Goal: Transaction & Acquisition: Purchase product/service

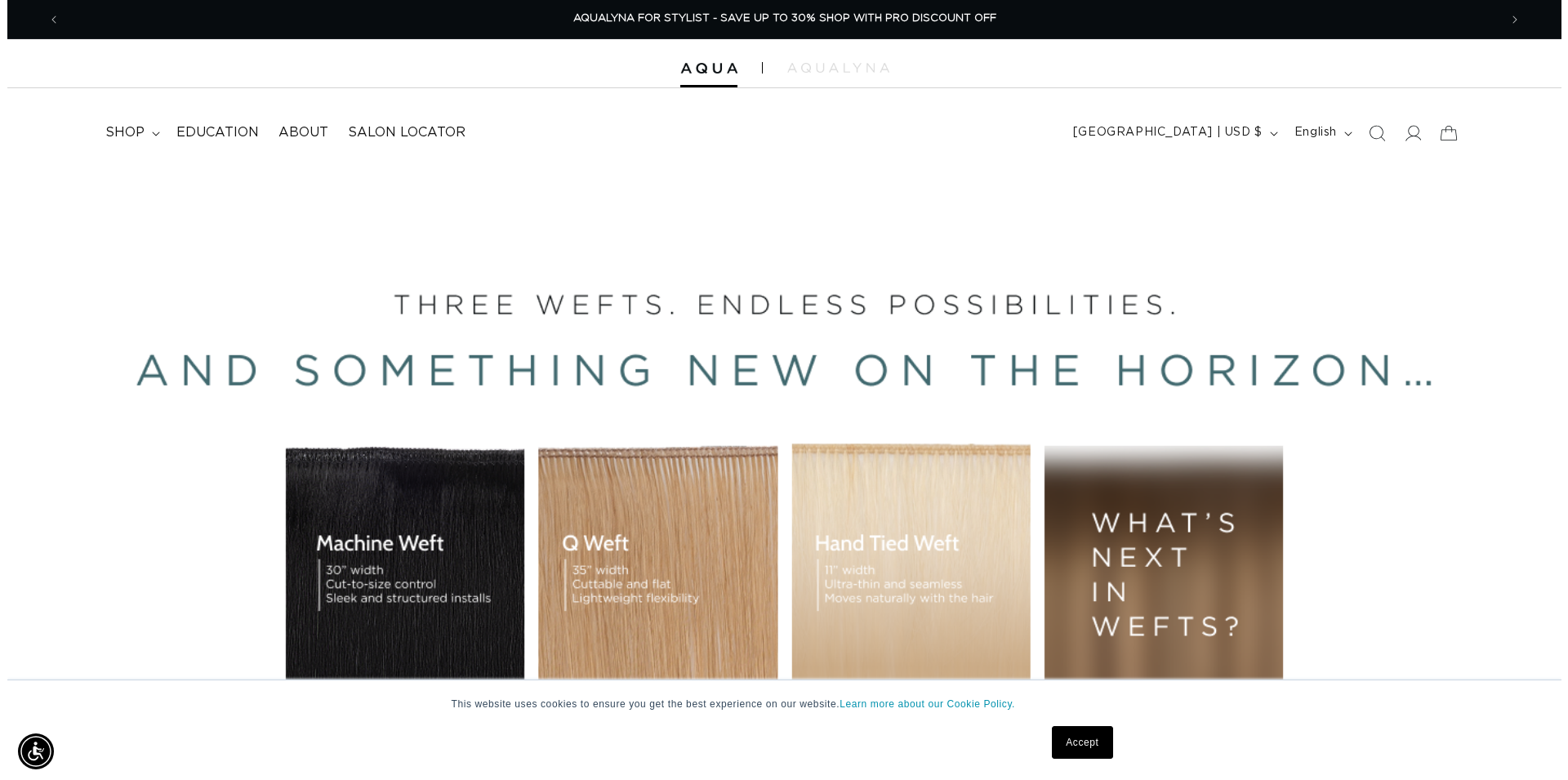
scroll to position [0, 2876]
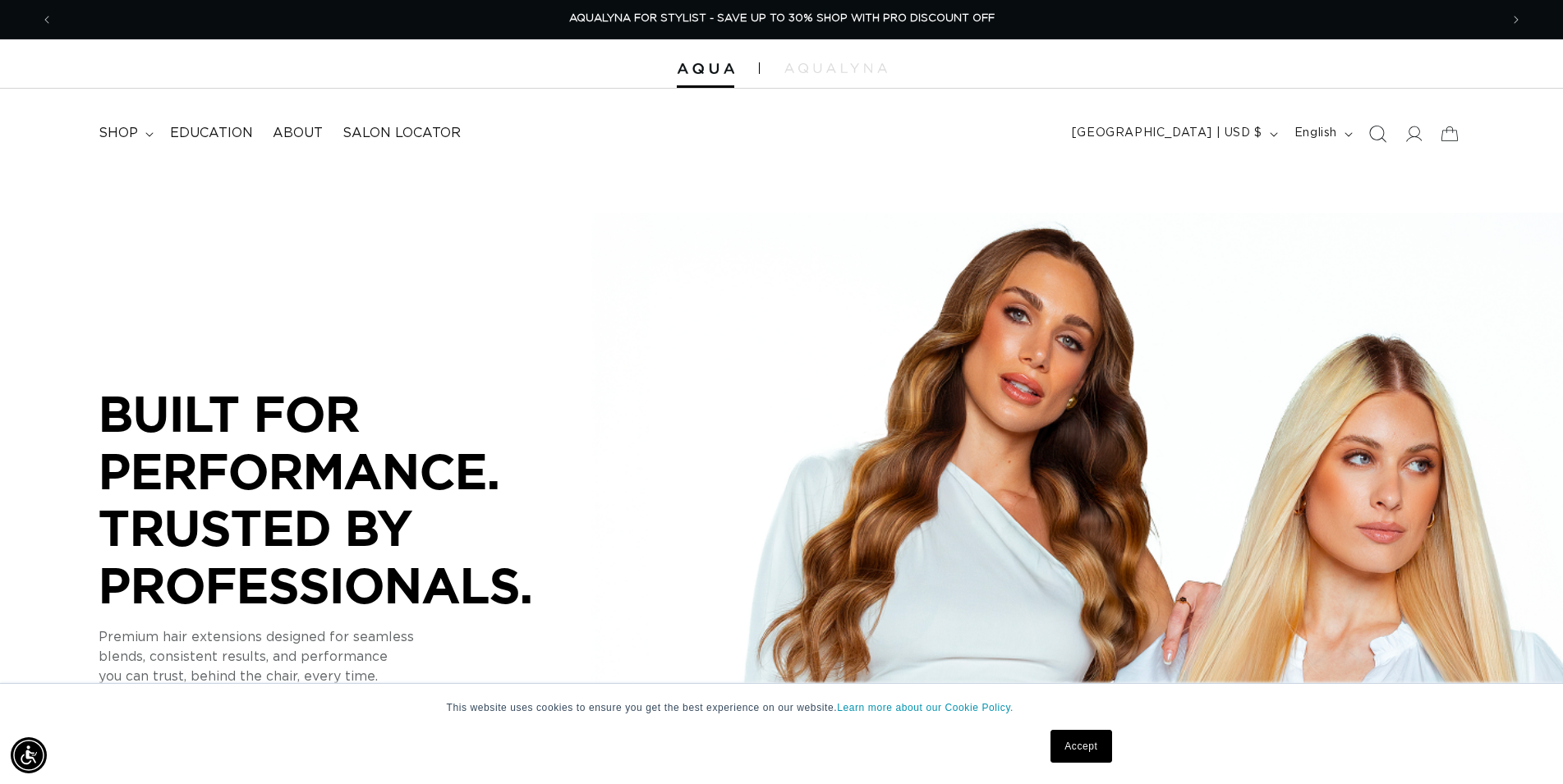
click at [1385, 129] on icon "Search" at bounding box center [1377, 134] width 17 height 17
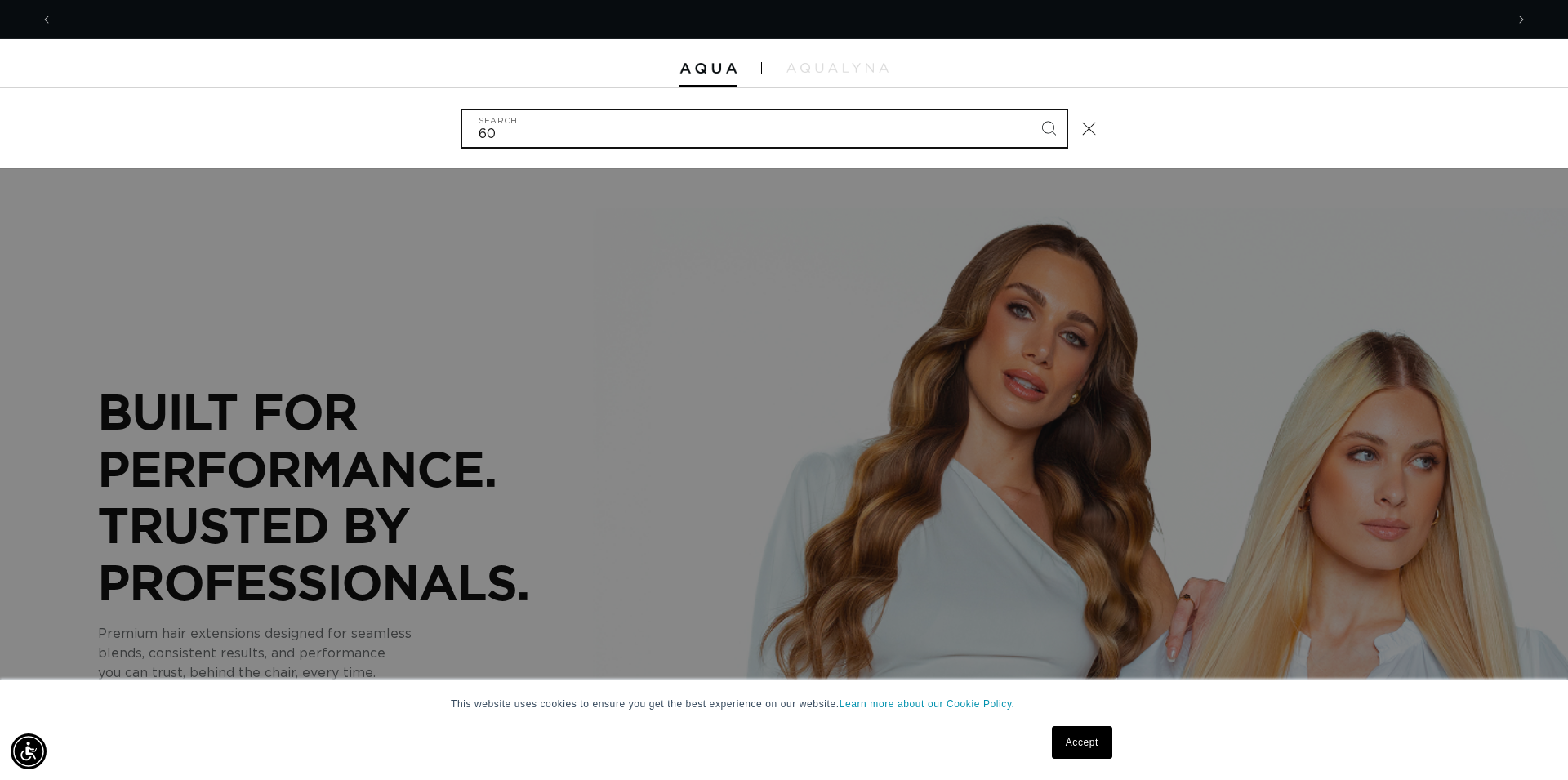
scroll to position [0, 0]
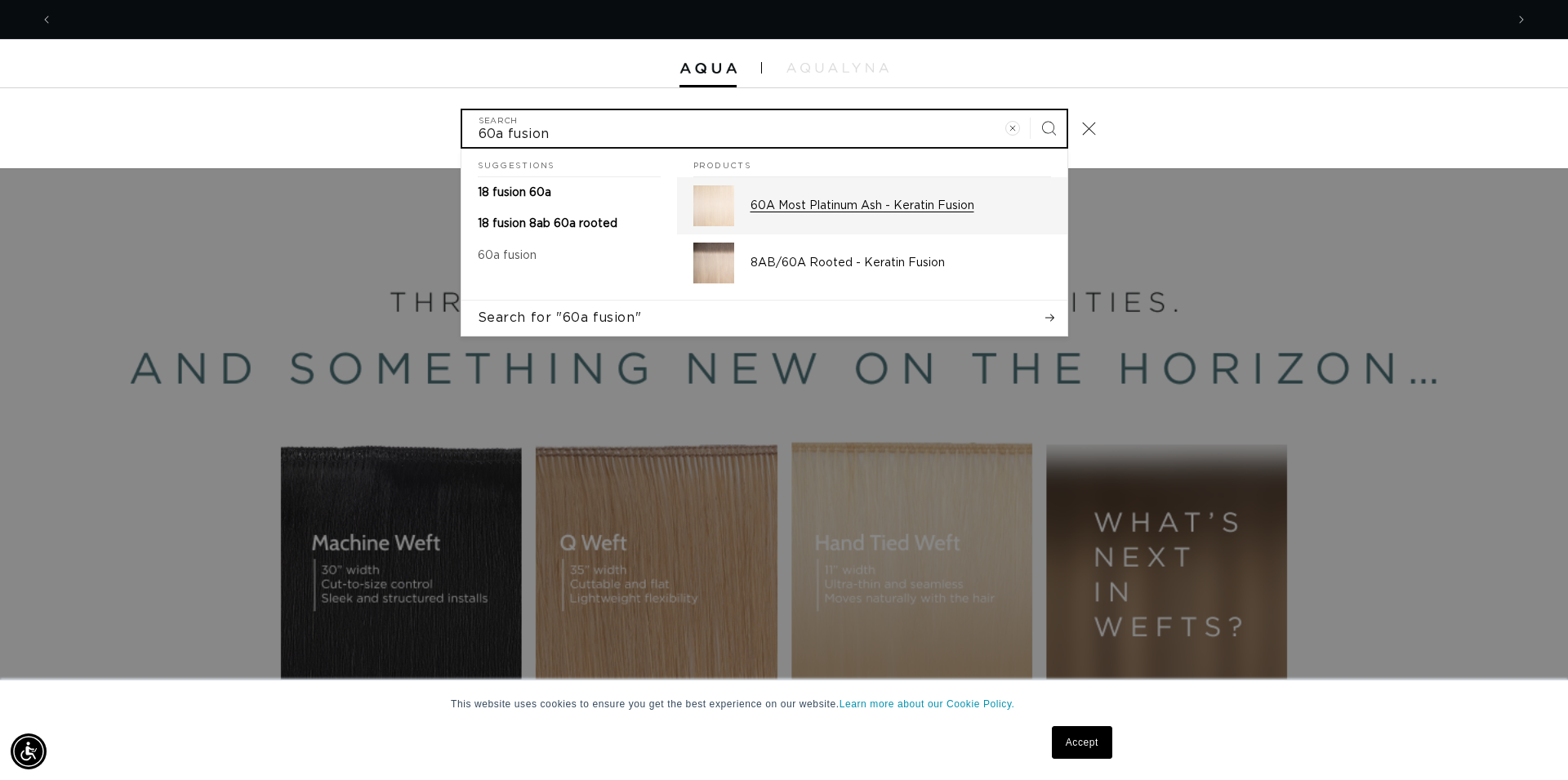
type input "60a fusion"
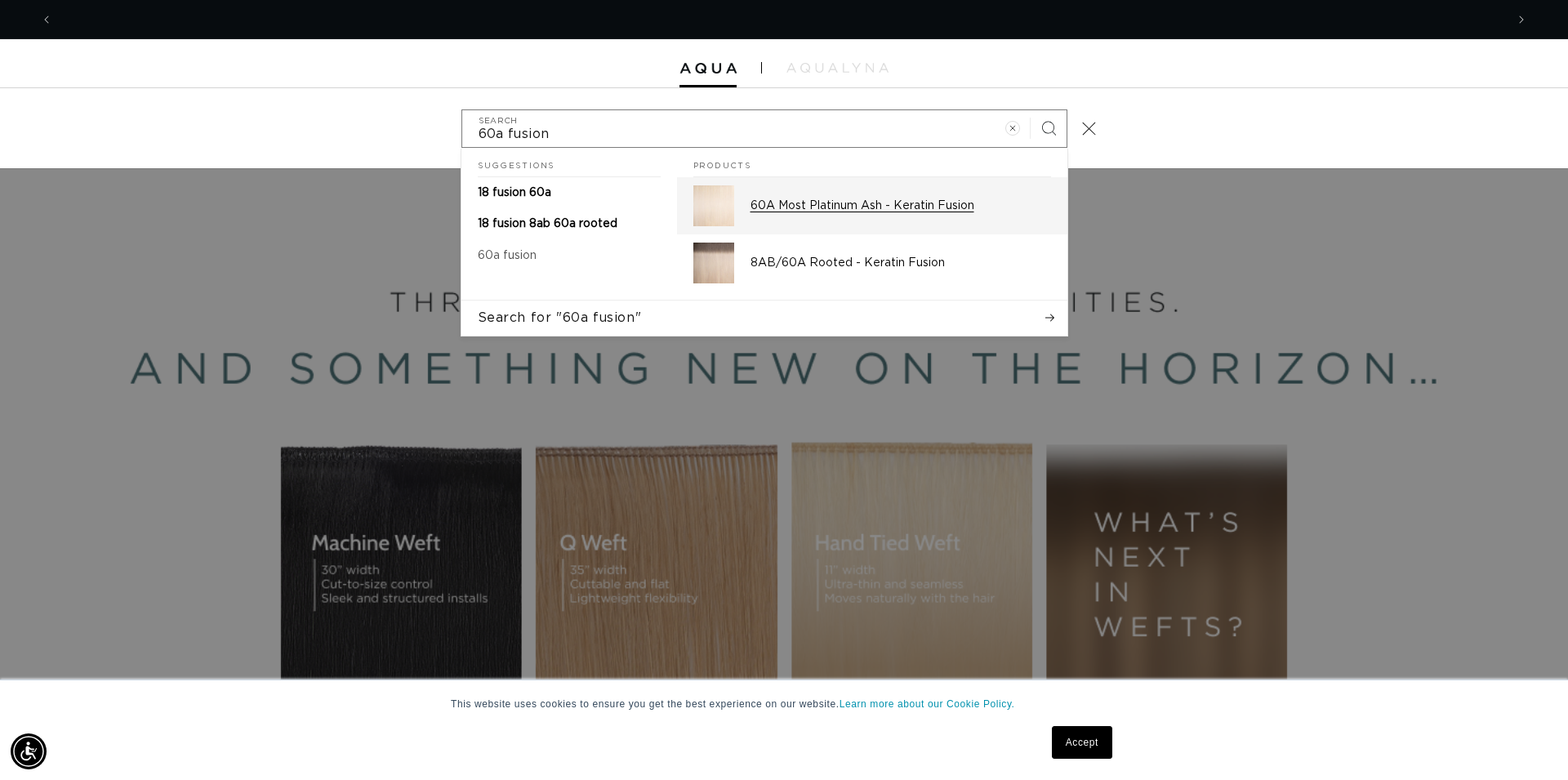
click at [850, 214] on div "60A Most Platinum Ash - Keratin Fusion" at bounding box center [900, 205] width 301 height 41
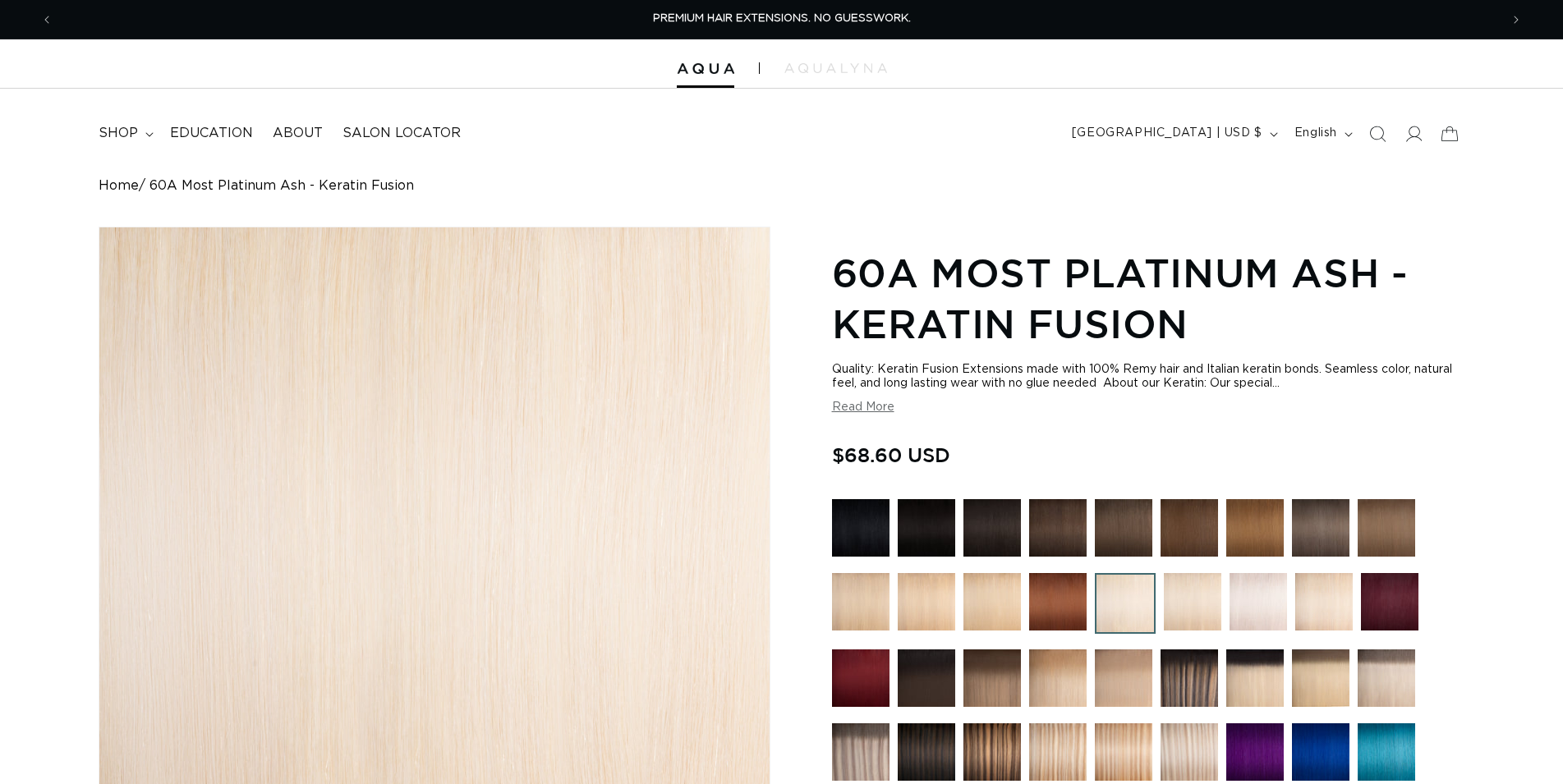
scroll to position [503, 0]
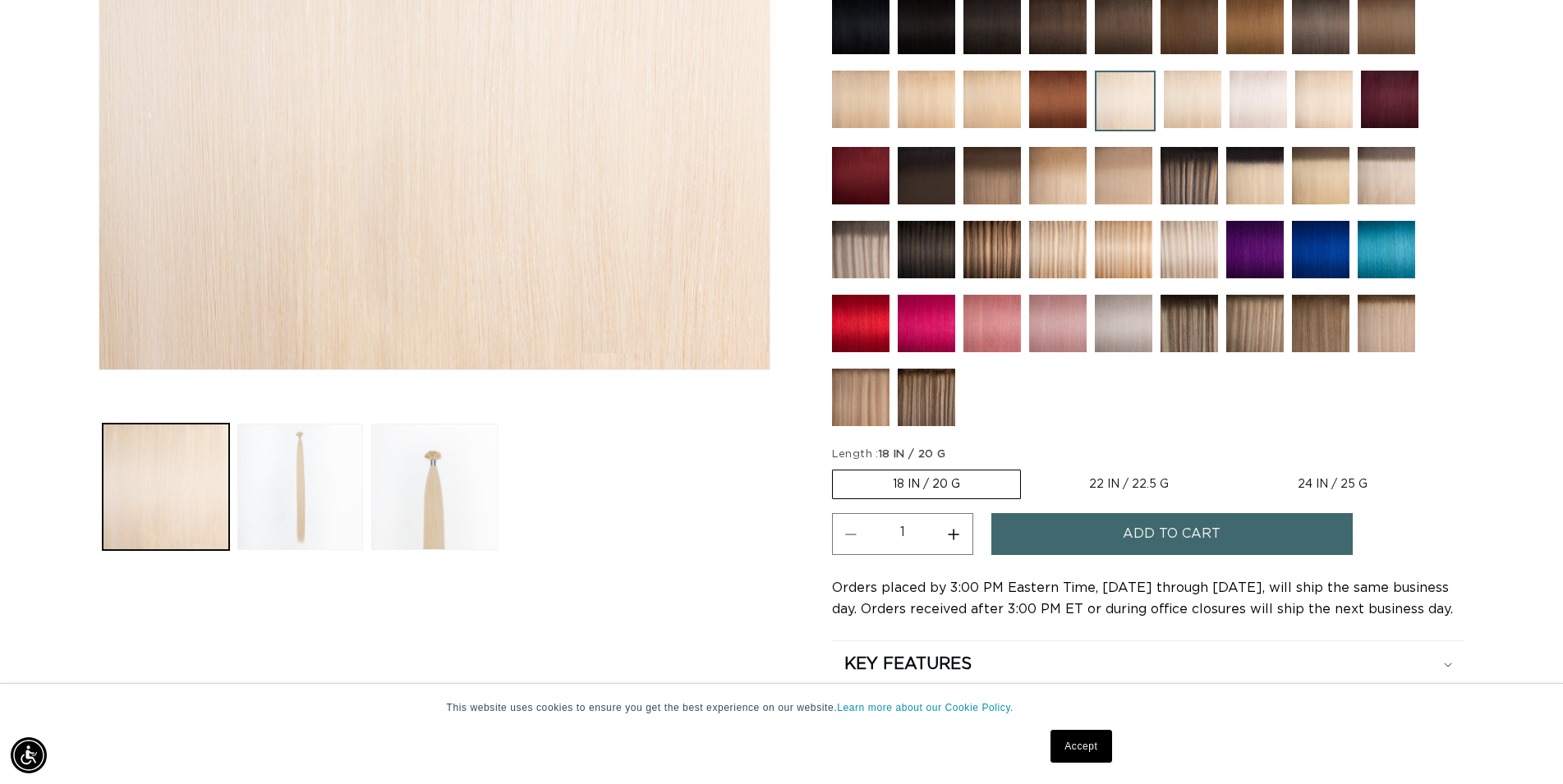
click at [1122, 479] on label "22 IN / 22.5 G Variant sold out or unavailable" at bounding box center [1129, 484] width 199 height 28
click at [1031, 467] on input "22 IN / 22.5 G Variant sold out or unavailable" at bounding box center [1030, 466] width 1 height 1
radio input "true"
click at [966, 533] on button "Increase quantity for 60A Most Platinum Ash - Keratin Fusion" at bounding box center [954, 534] width 37 height 42
type input "2"
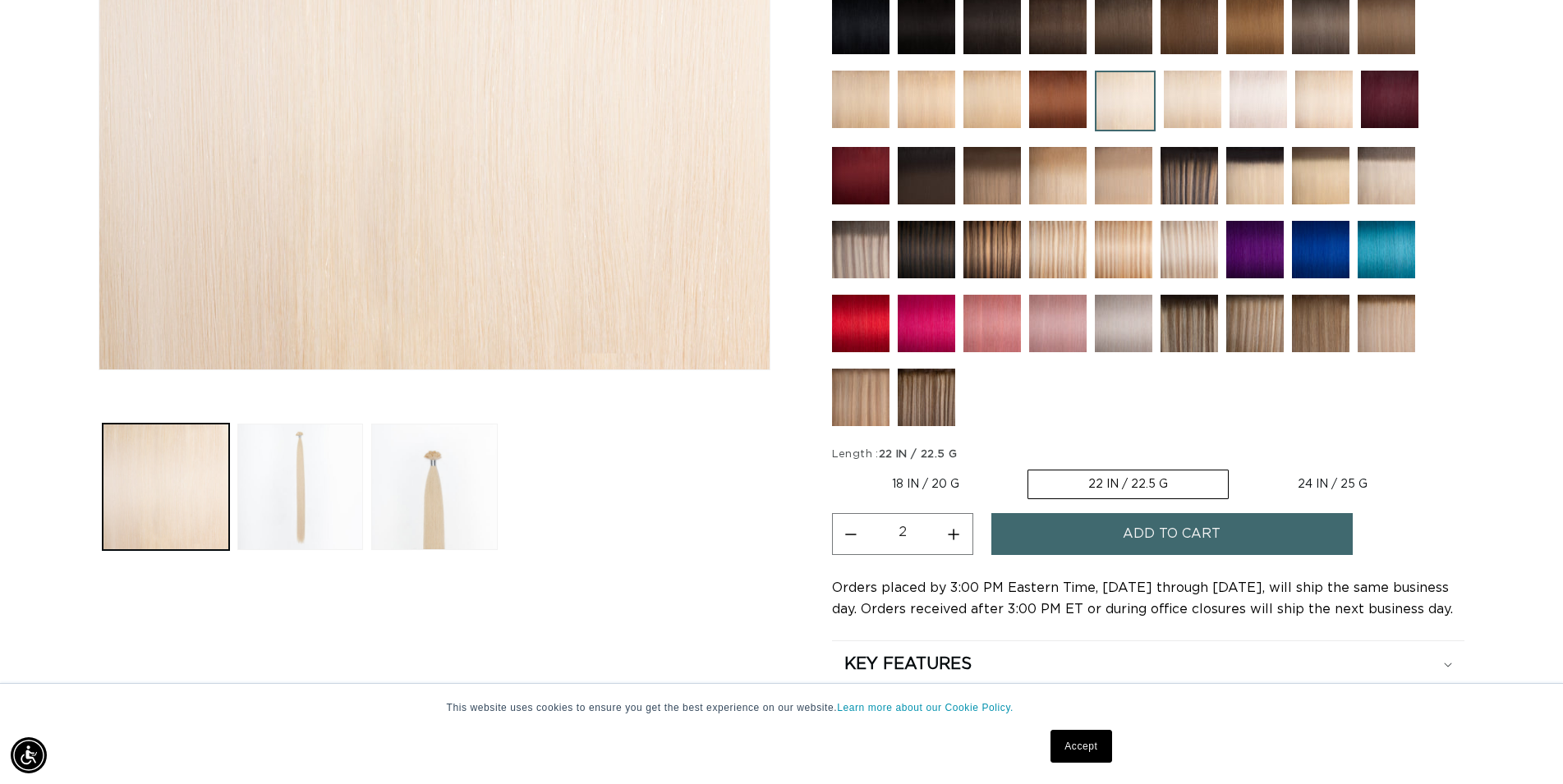
click at [1071, 531] on button "Add to cart" at bounding box center [1172, 534] width 362 height 42
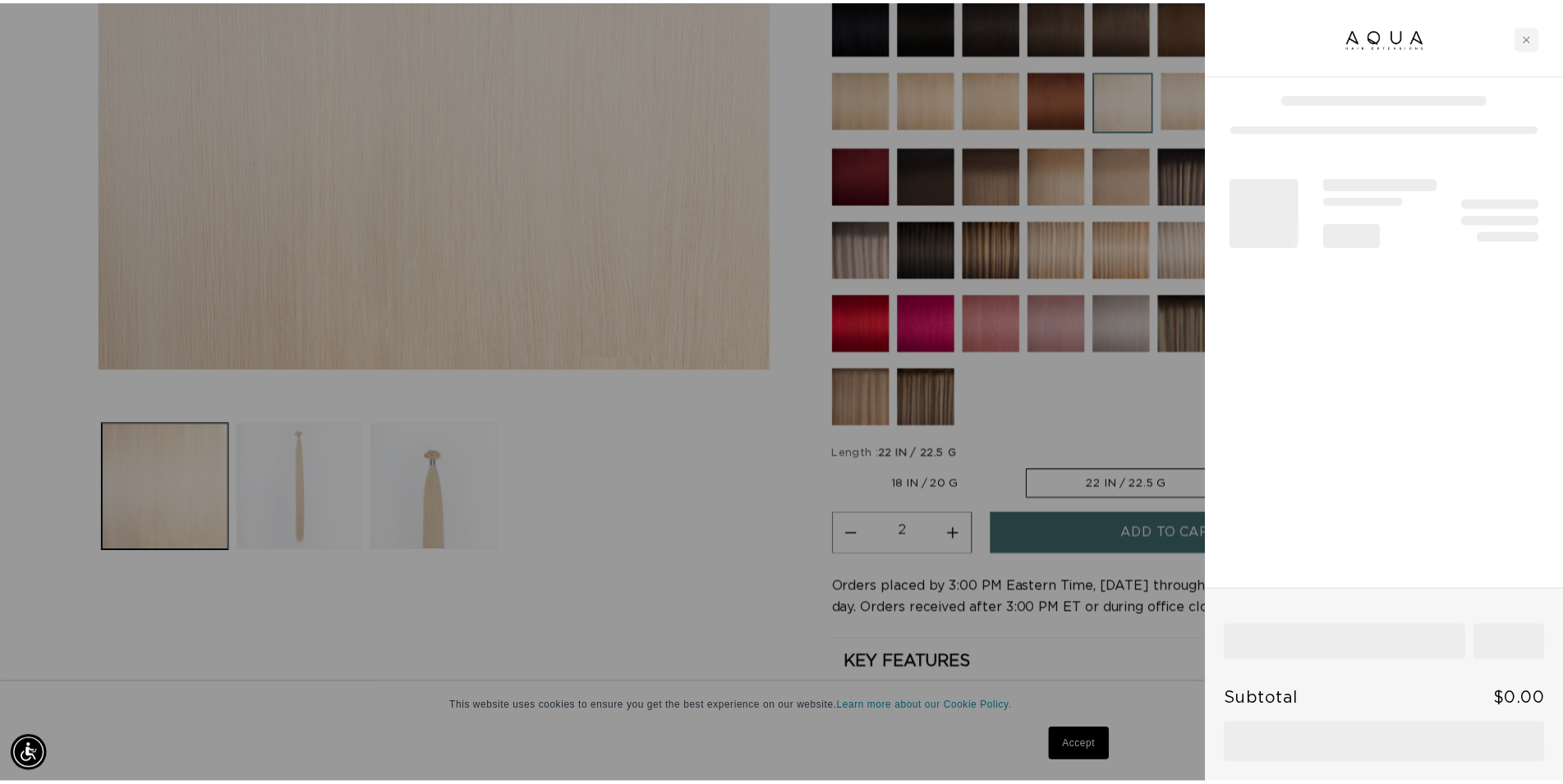
scroll to position [0, 1461]
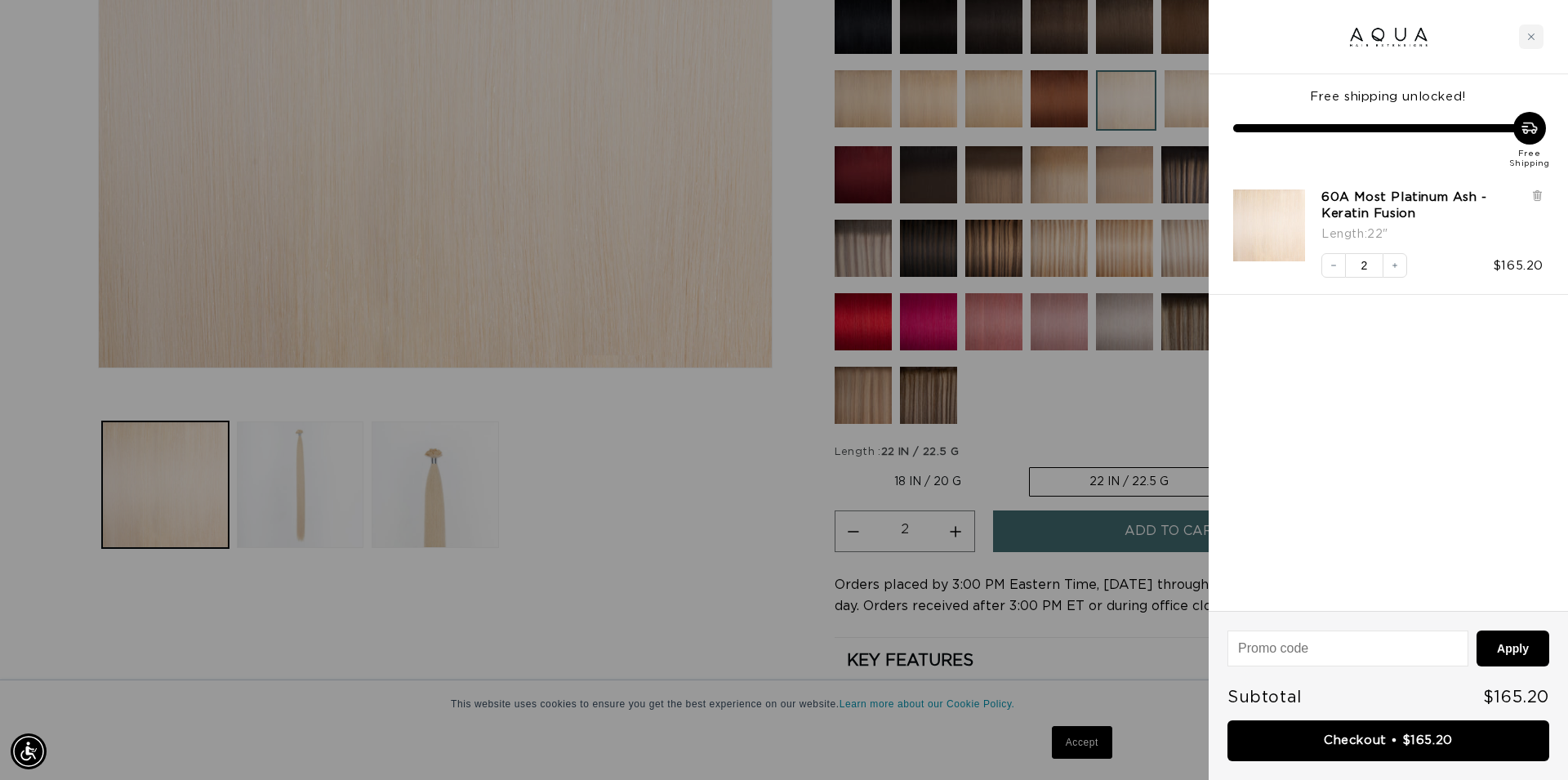
click at [760, 578] on div at bounding box center [784, 390] width 1568 height 780
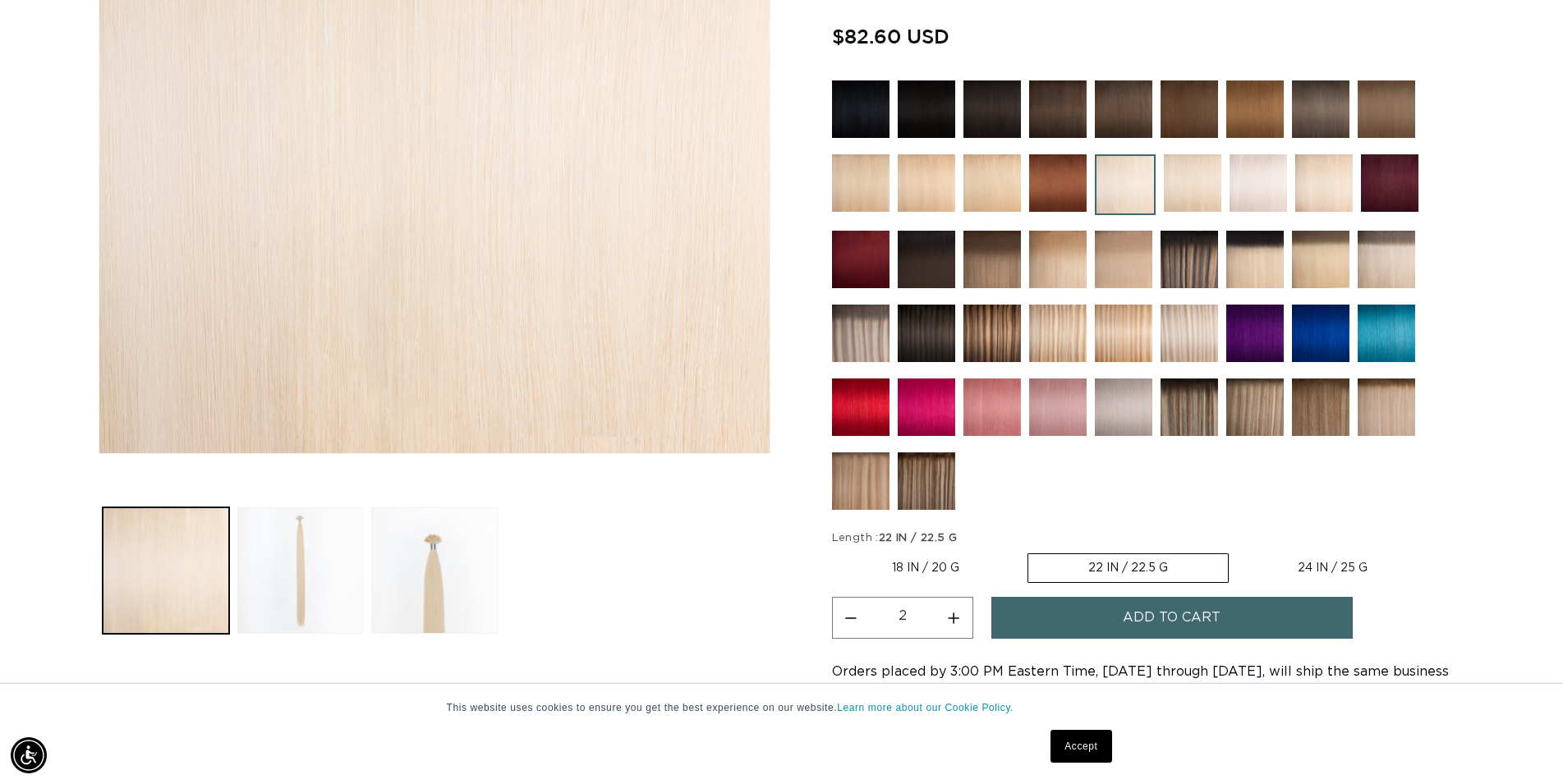
scroll to position [0, 1447]
click at [993, 261] on img at bounding box center [992, 259] width 57 height 57
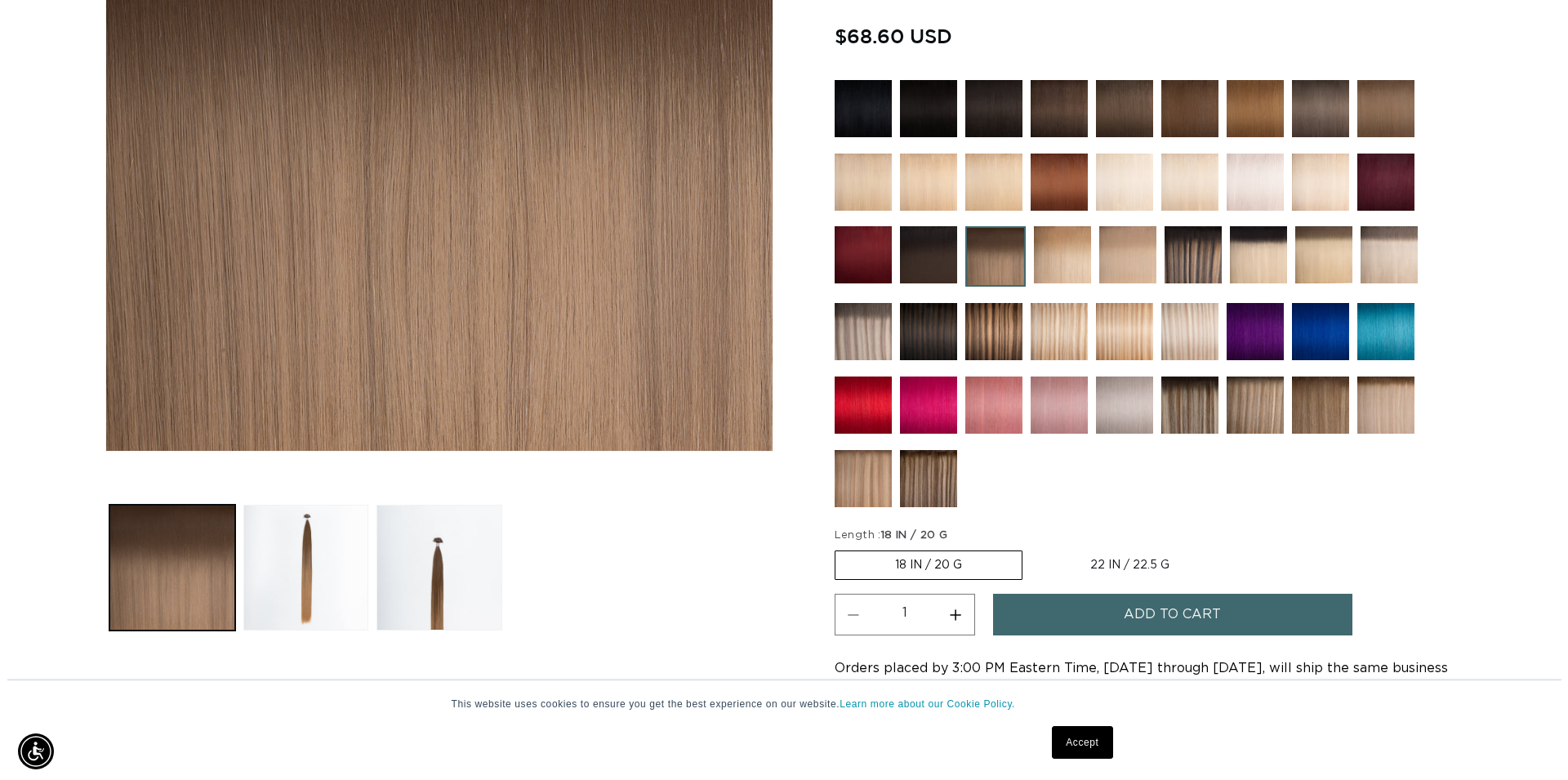
scroll to position [0, 1438]
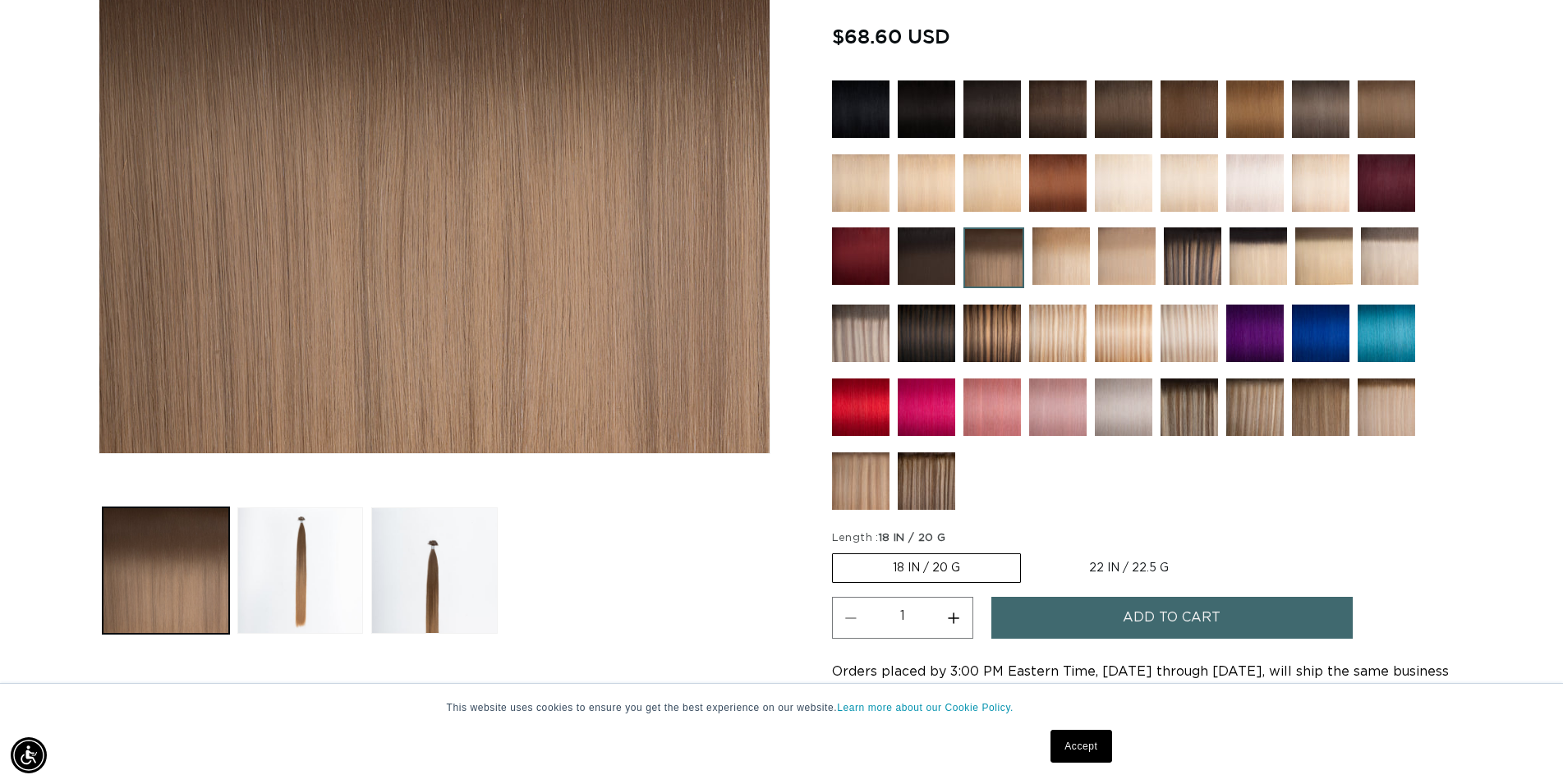
click at [1100, 567] on label "22 IN / 22.5 G Variant sold out or unavailable" at bounding box center [1129, 567] width 199 height 28
click at [1031, 551] on input "22 IN / 22.5 G Variant sold out or unavailable" at bounding box center [1030, 550] width 1 height 1
radio input "true"
click at [1142, 625] on span "Add to cart" at bounding box center [1172, 618] width 97 height 42
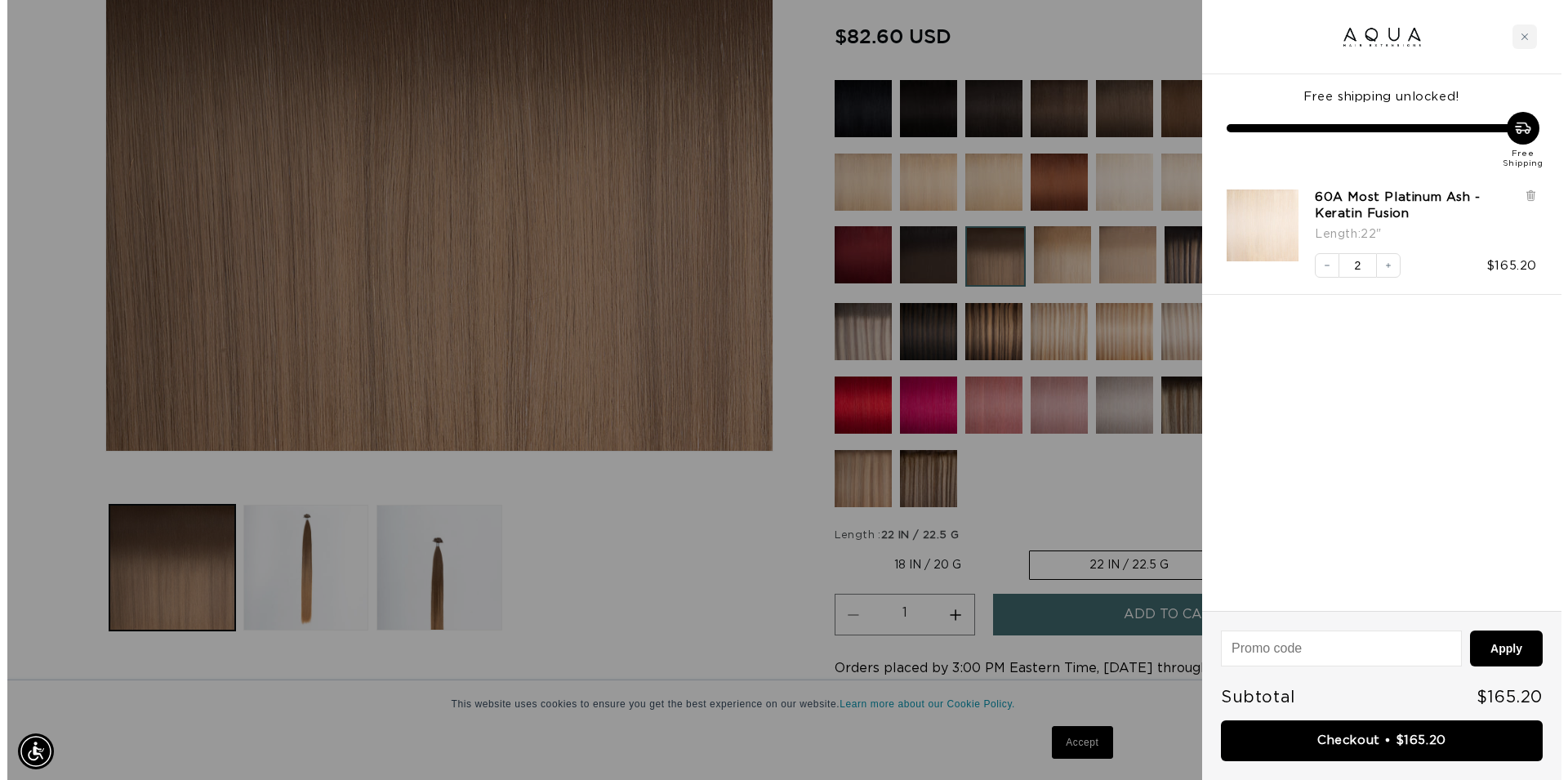
scroll to position [0, 1452]
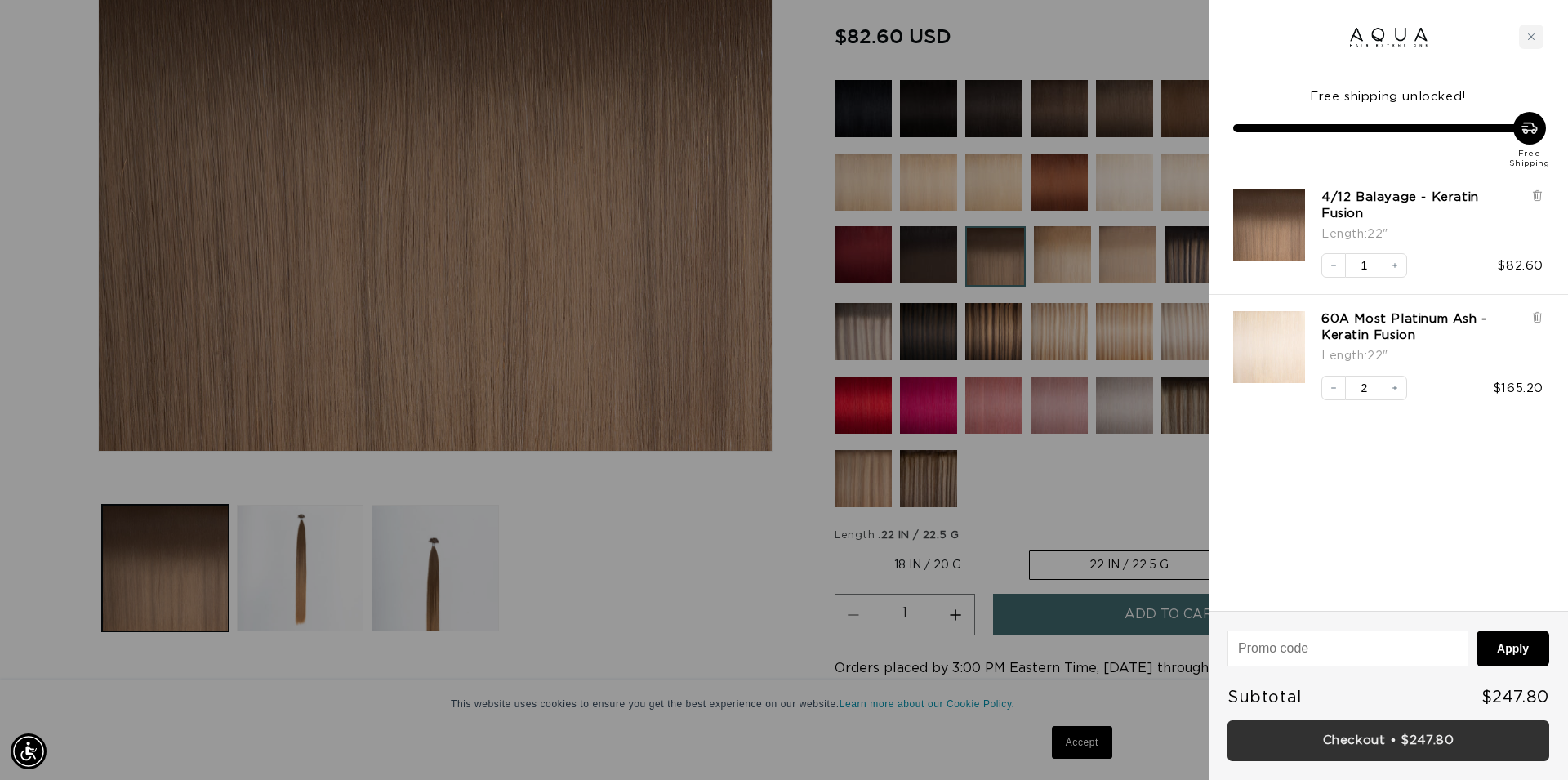
click at [1384, 746] on link "Checkout • $247.80" at bounding box center [1388, 741] width 322 height 42
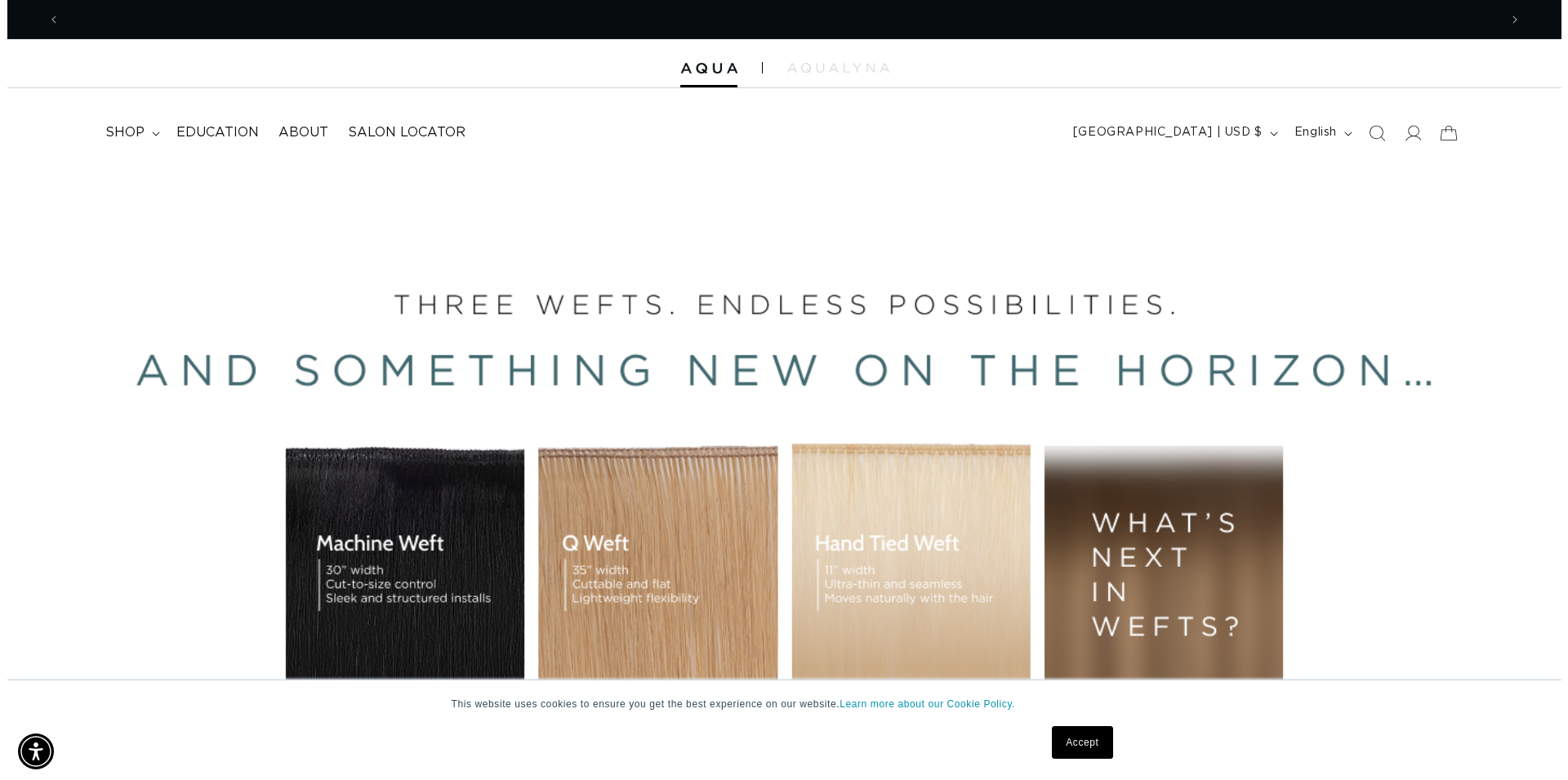
scroll to position [0, 2876]
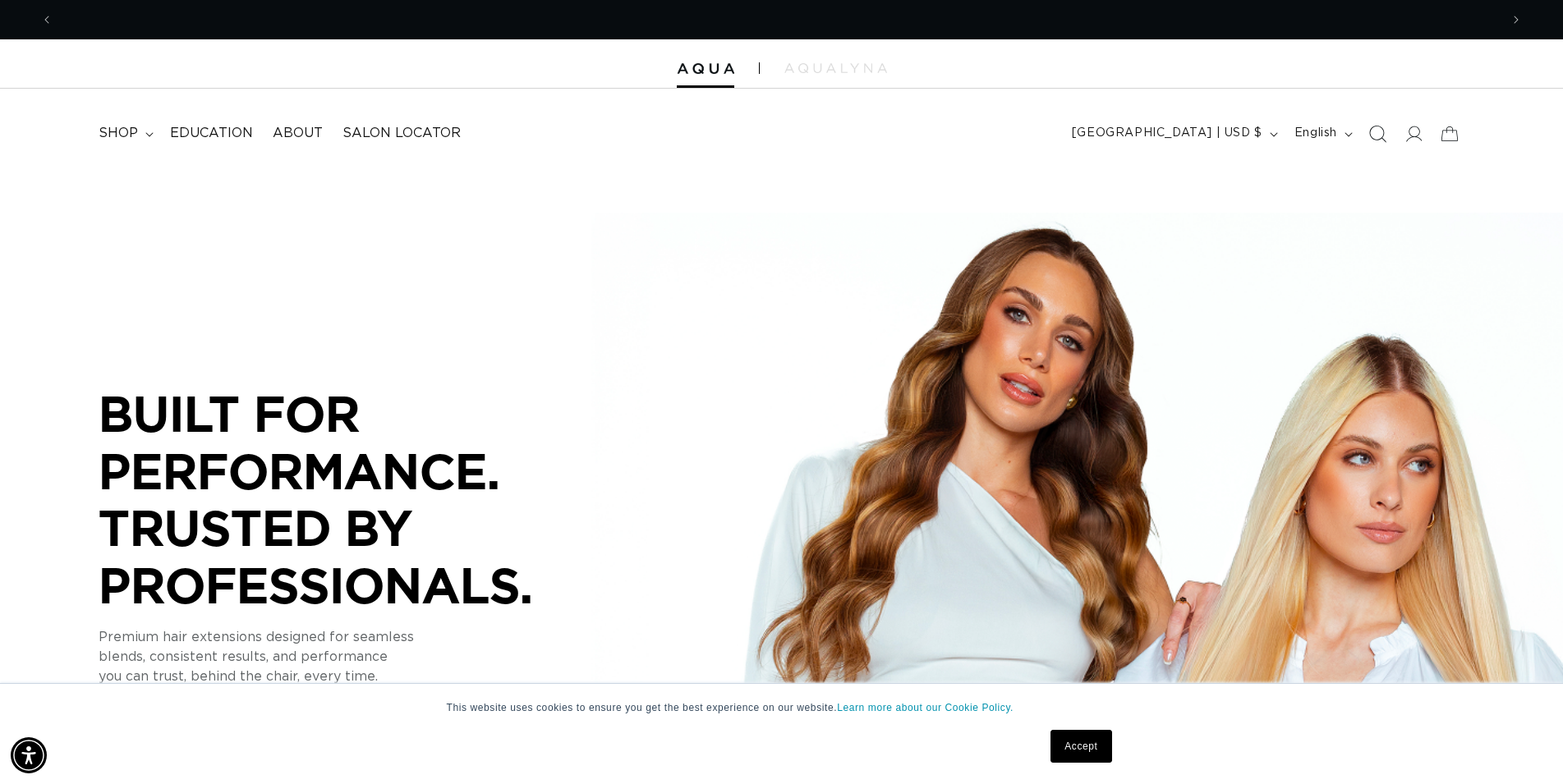
click at [1379, 133] on icon "Search" at bounding box center [1377, 134] width 17 height 17
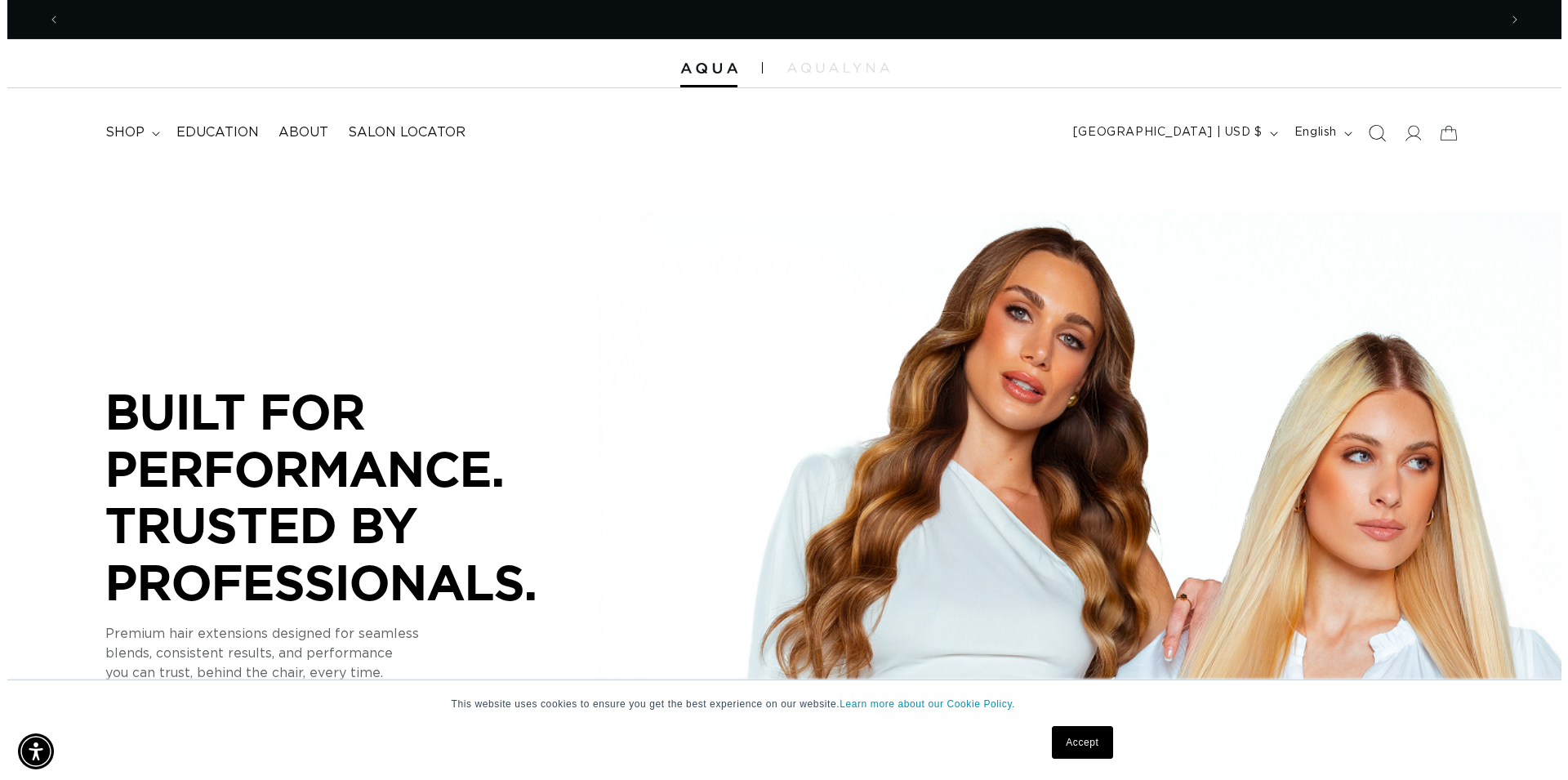
scroll to position [0, 0]
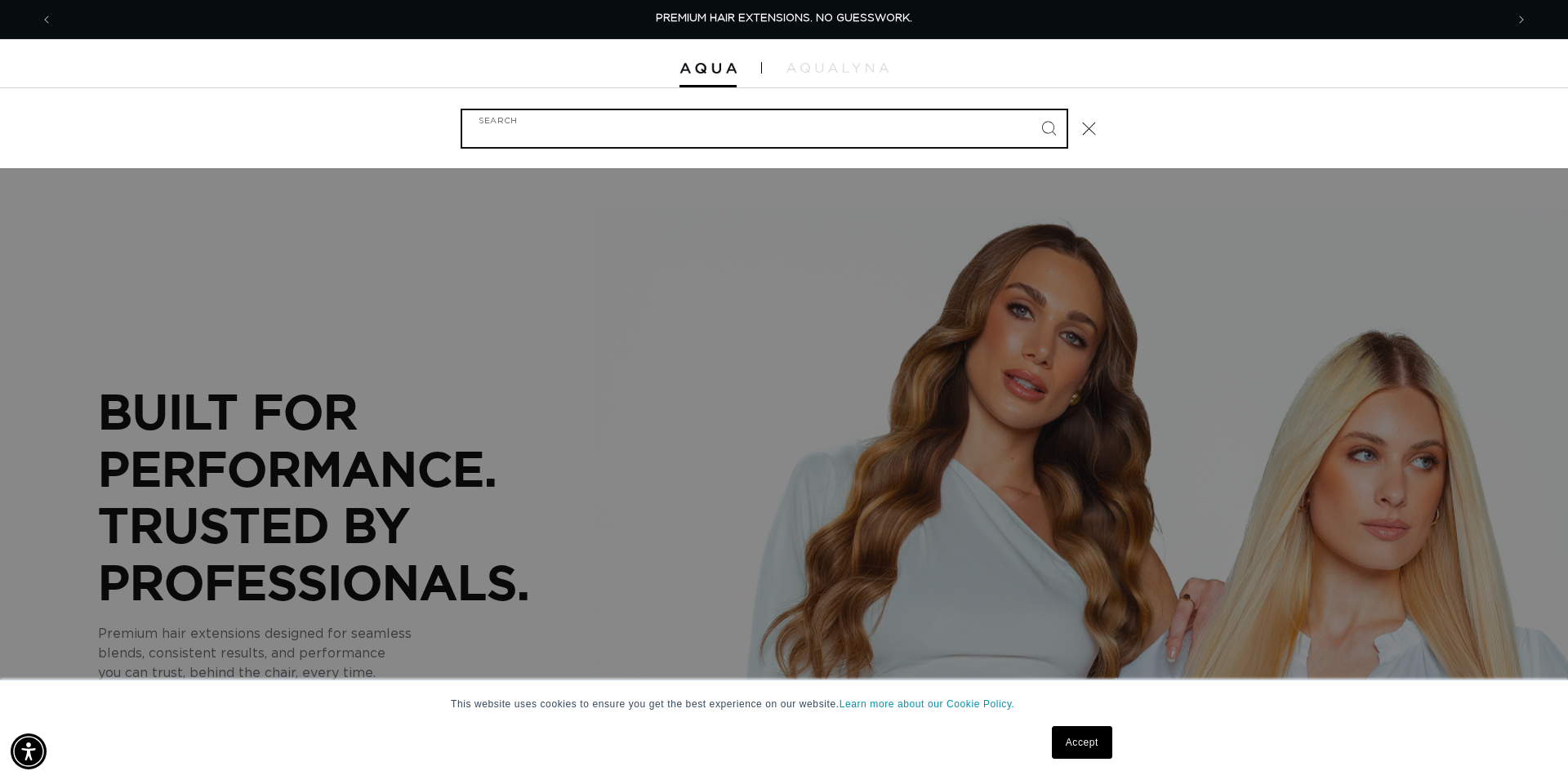
click at [532, 141] on input "Search" at bounding box center [764, 128] width 604 height 37
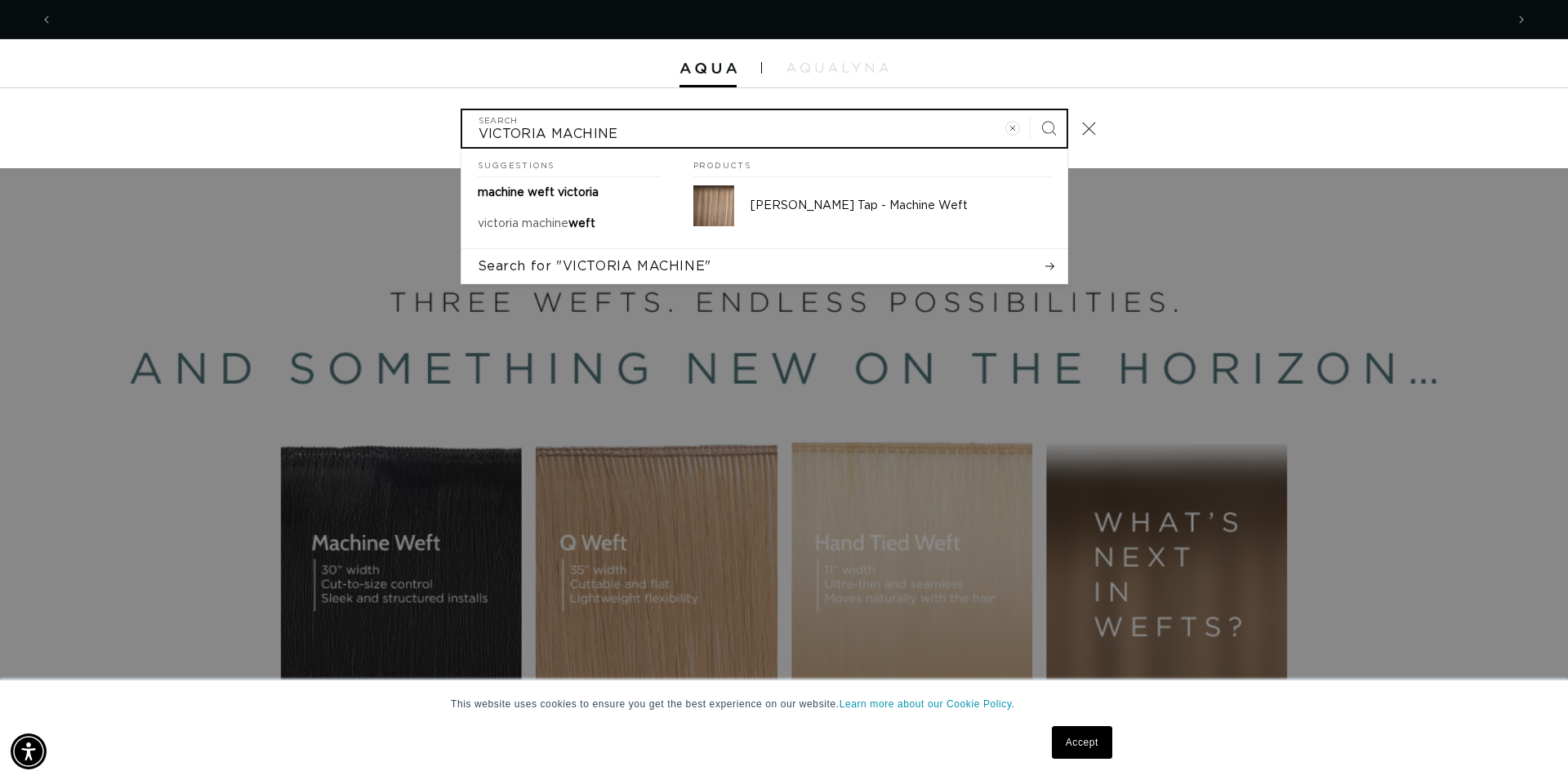
scroll to position [0, 2904]
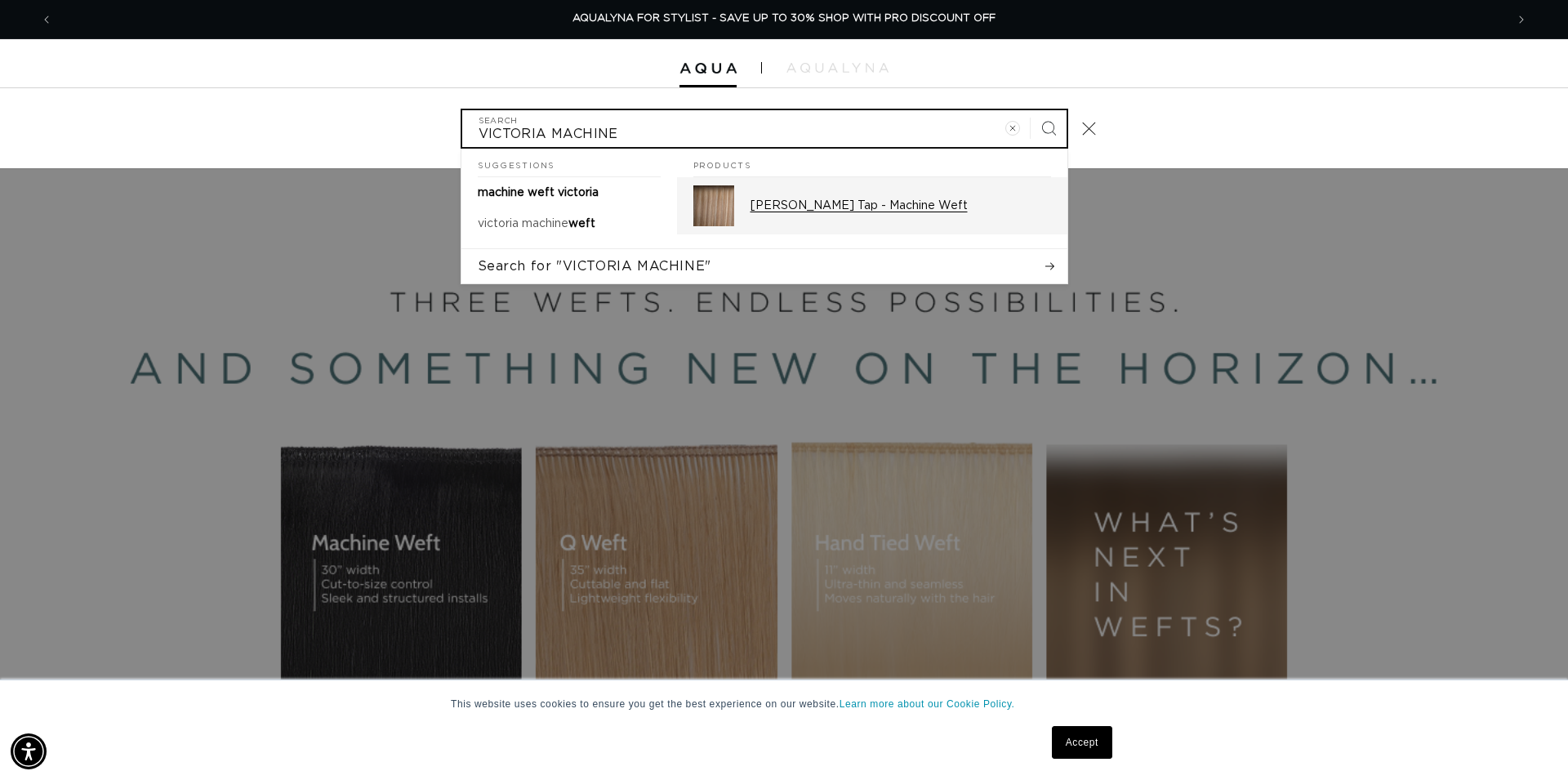
type input "VICTORIA MACHINE"
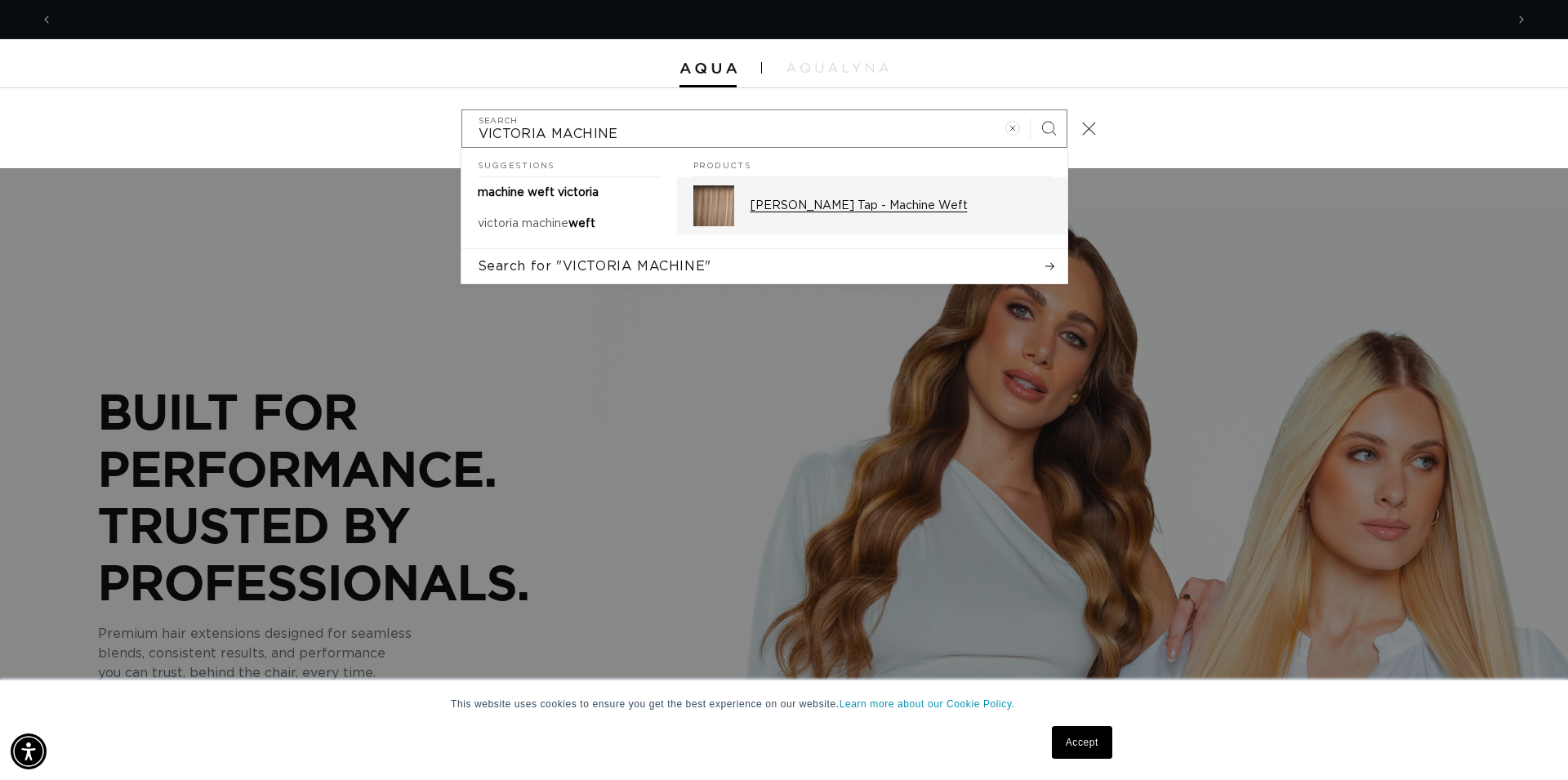
click at [907, 213] on p "[PERSON_NAME] Tap - Machine Weft" at bounding box center [900, 205] width 301 height 14
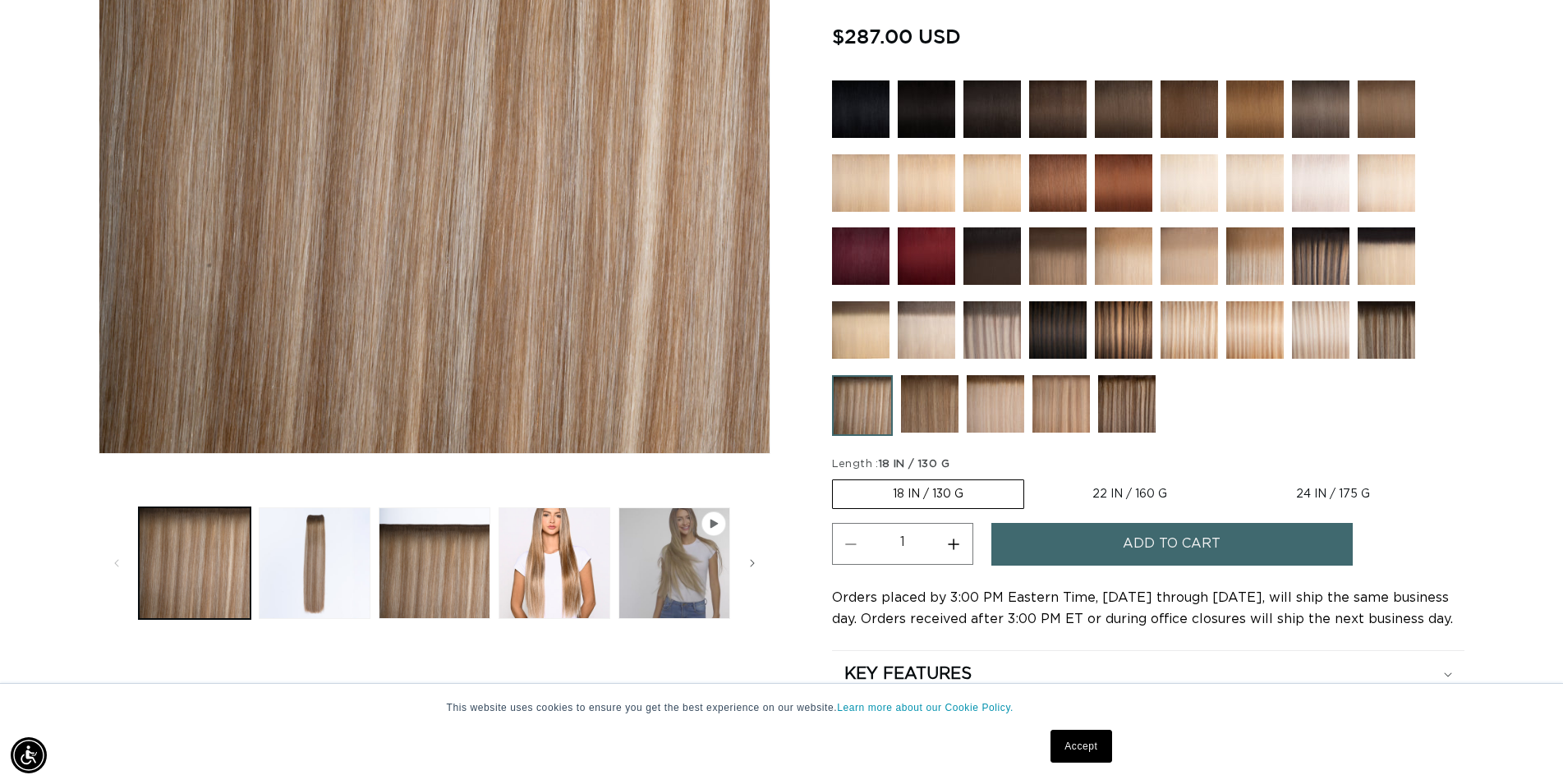
scroll to position [0, 1447]
click at [1093, 487] on label "22 IN / 160 G Variant sold out or unavailable" at bounding box center [1130, 494] width 195 height 28
click at [1033, 477] on input "22 IN / 160 G Variant sold out or unavailable" at bounding box center [1032, 476] width 1 height 1
radio input "true"
click at [863, 198] on img at bounding box center [861, 183] width 57 height 57
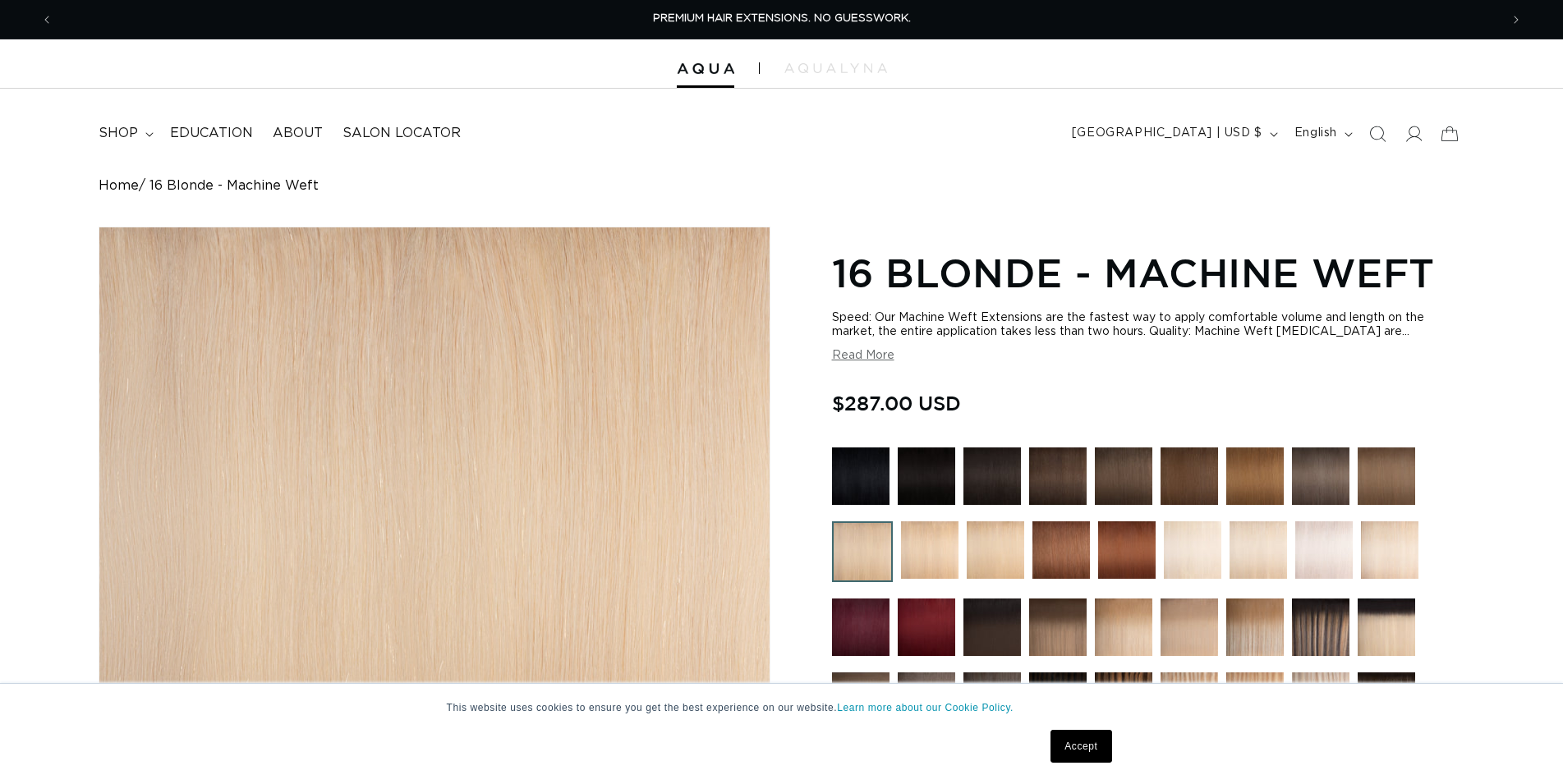
click at [937, 522] on img at bounding box center [929, 550] width 57 height 57
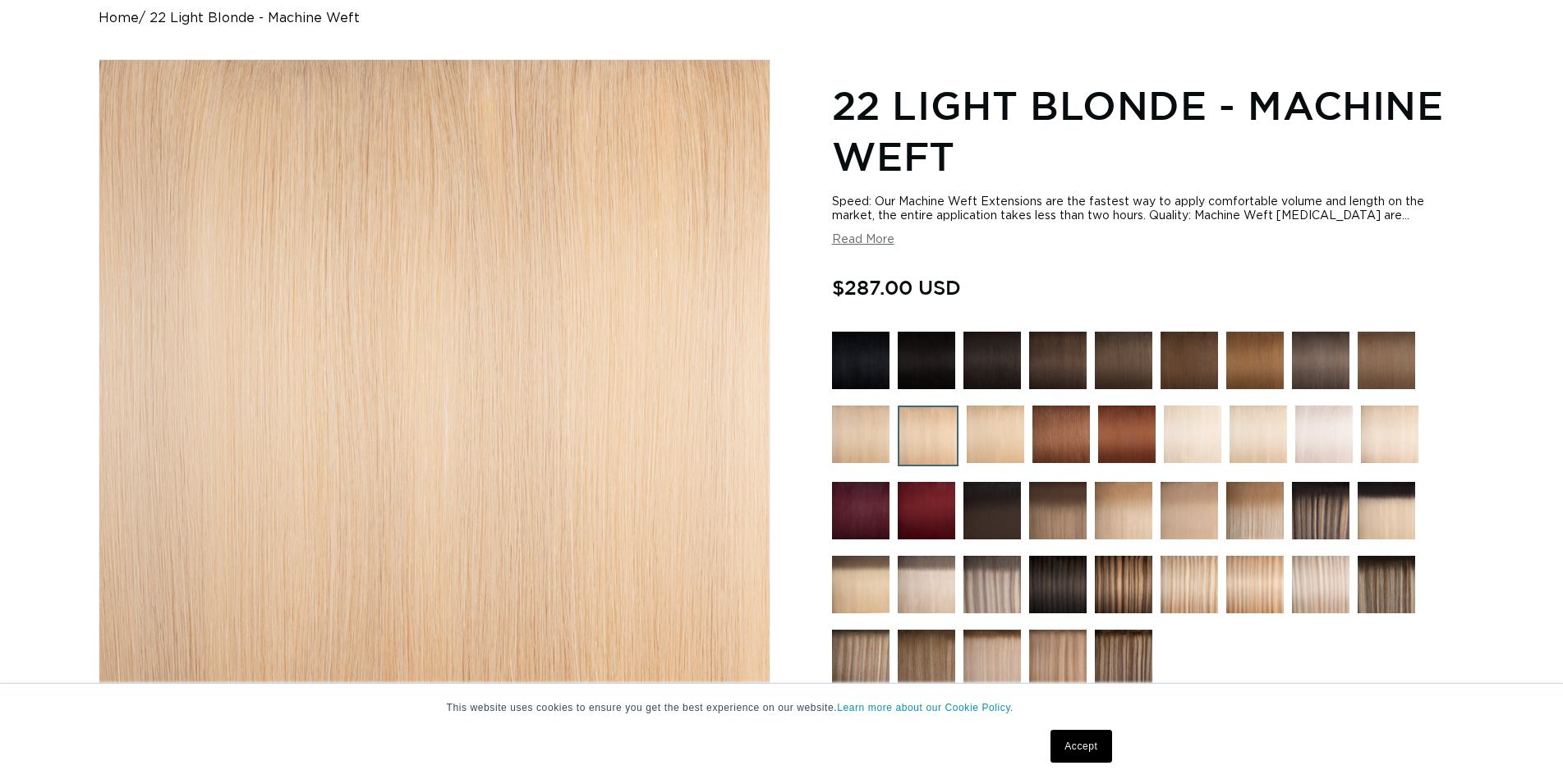
click at [978, 425] on img at bounding box center [995, 434] width 57 height 57
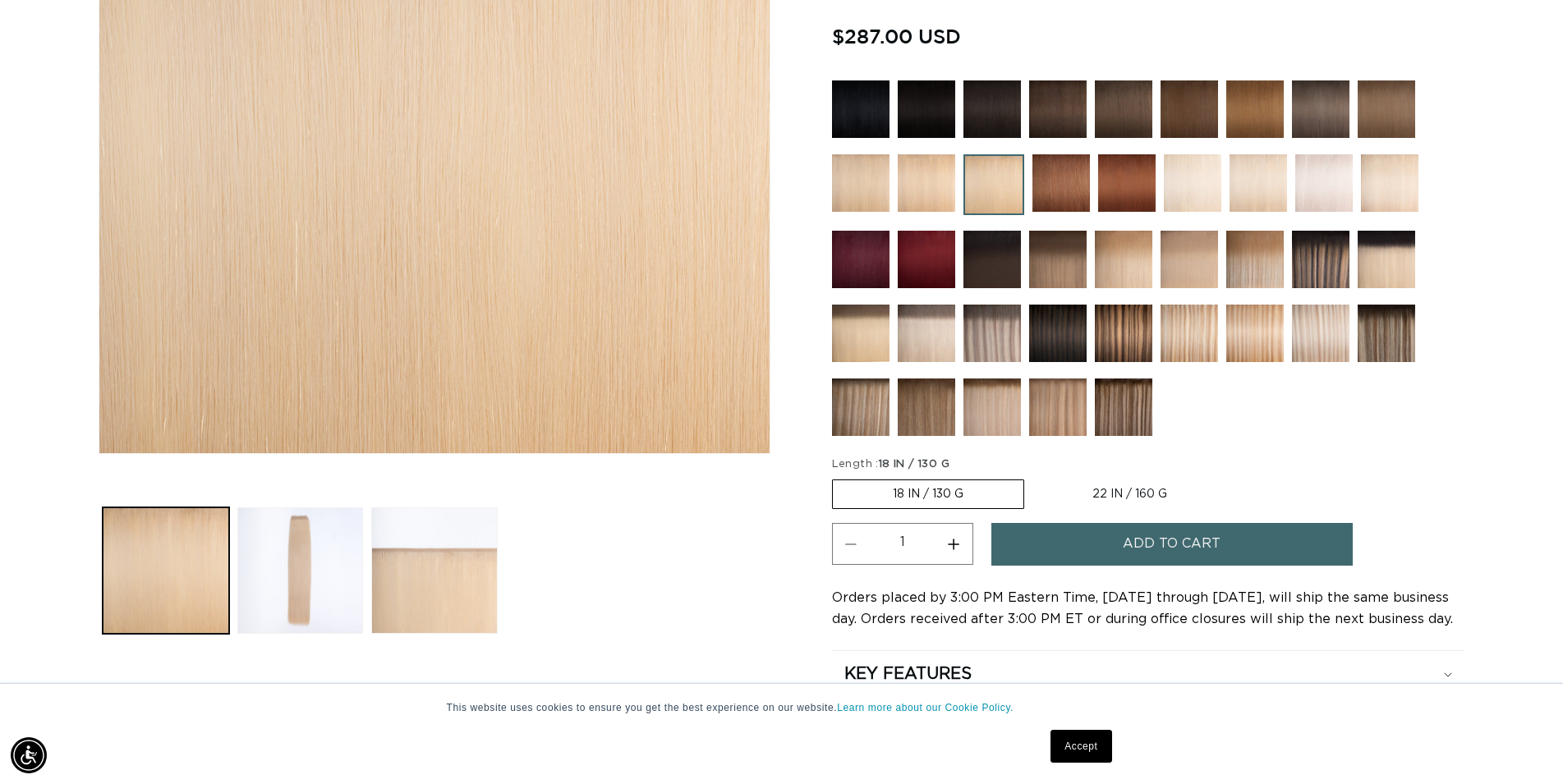
click at [1016, 266] on img at bounding box center [992, 259] width 57 height 57
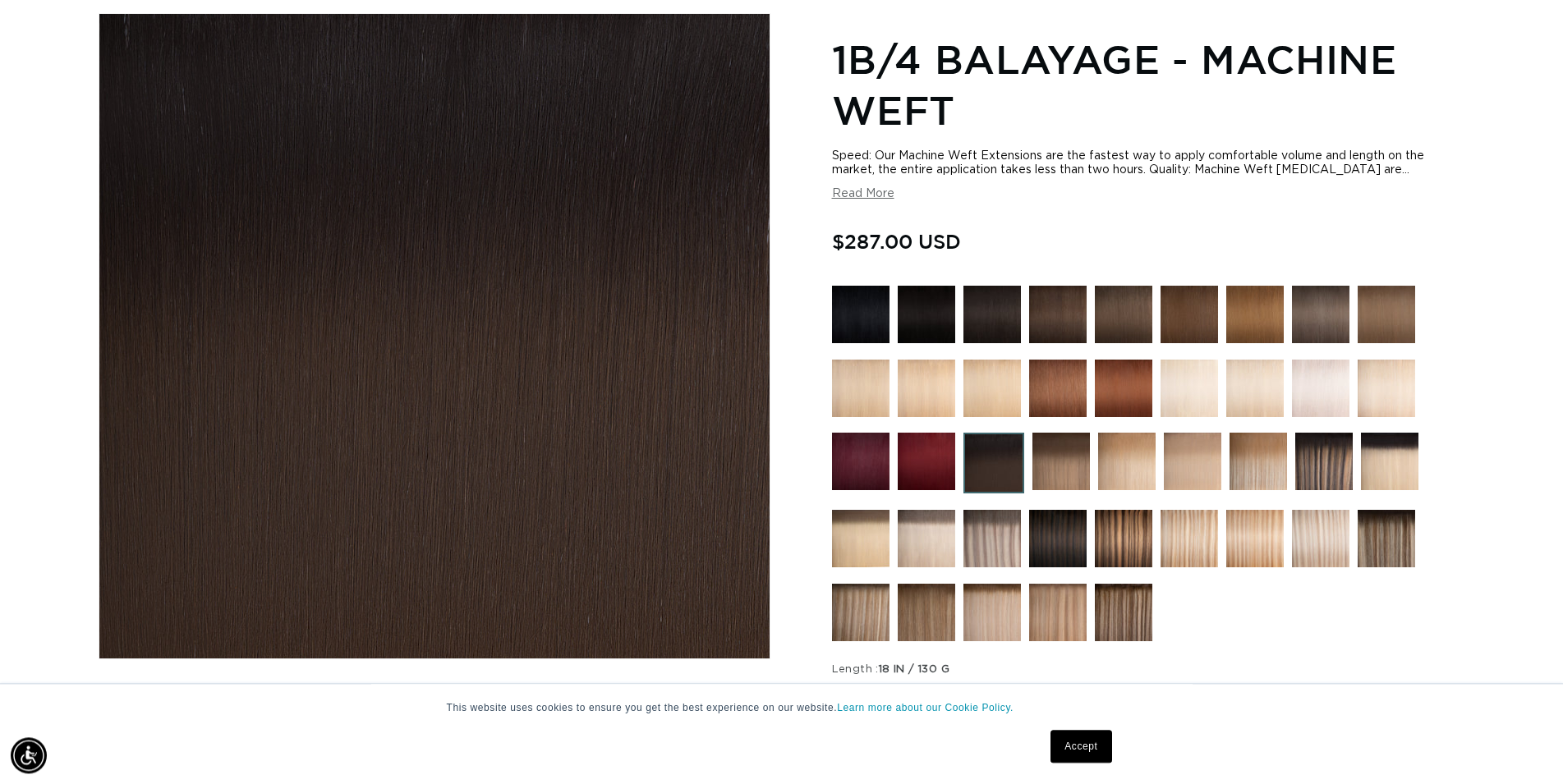
scroll to position [168, 0]
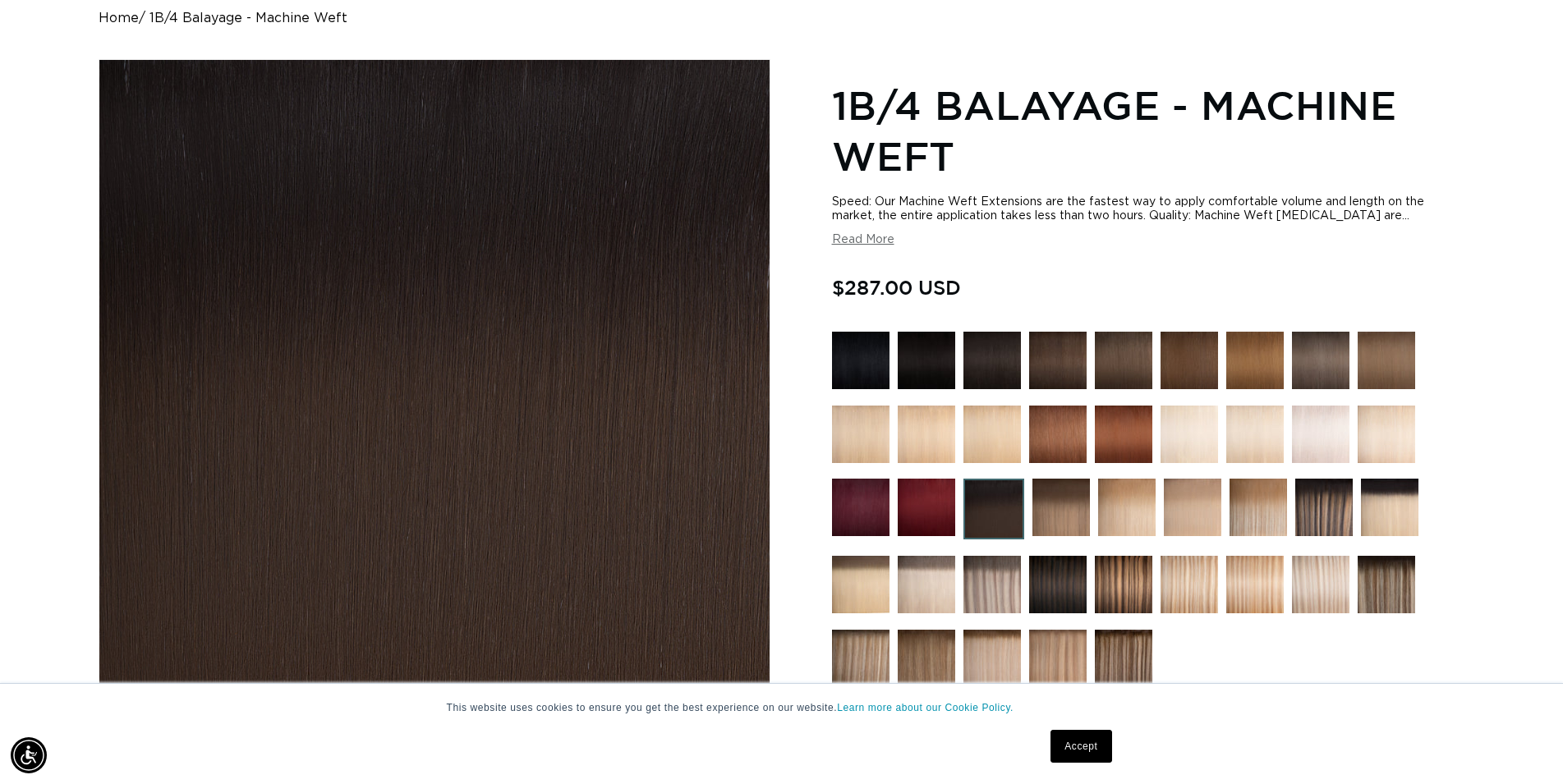
click at [935, 356] on img at bounding box center [927, 361] width 57 height 57
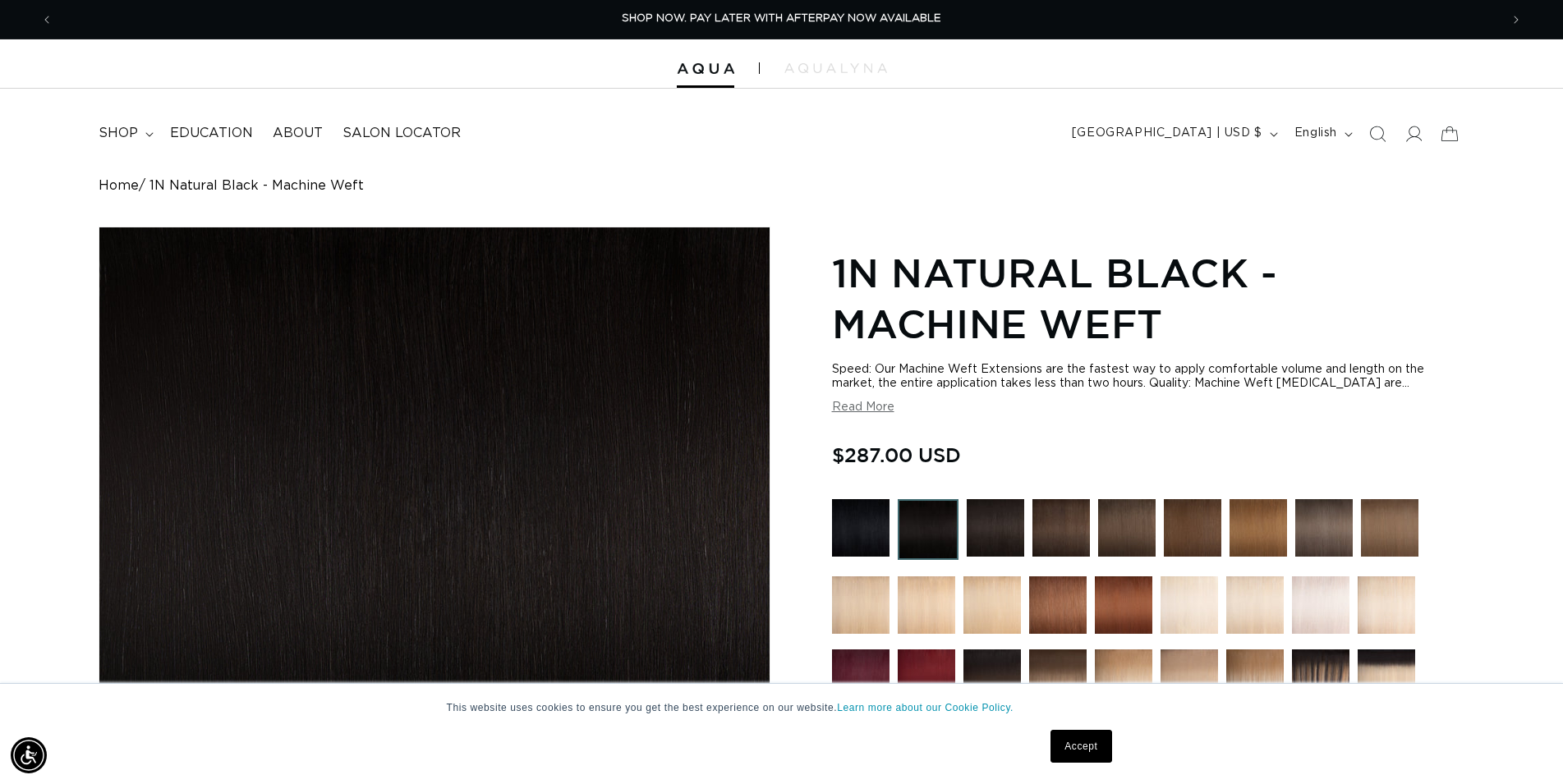
click at [1003, 521] on img at bounding box center [995, 527] width 57 height 57
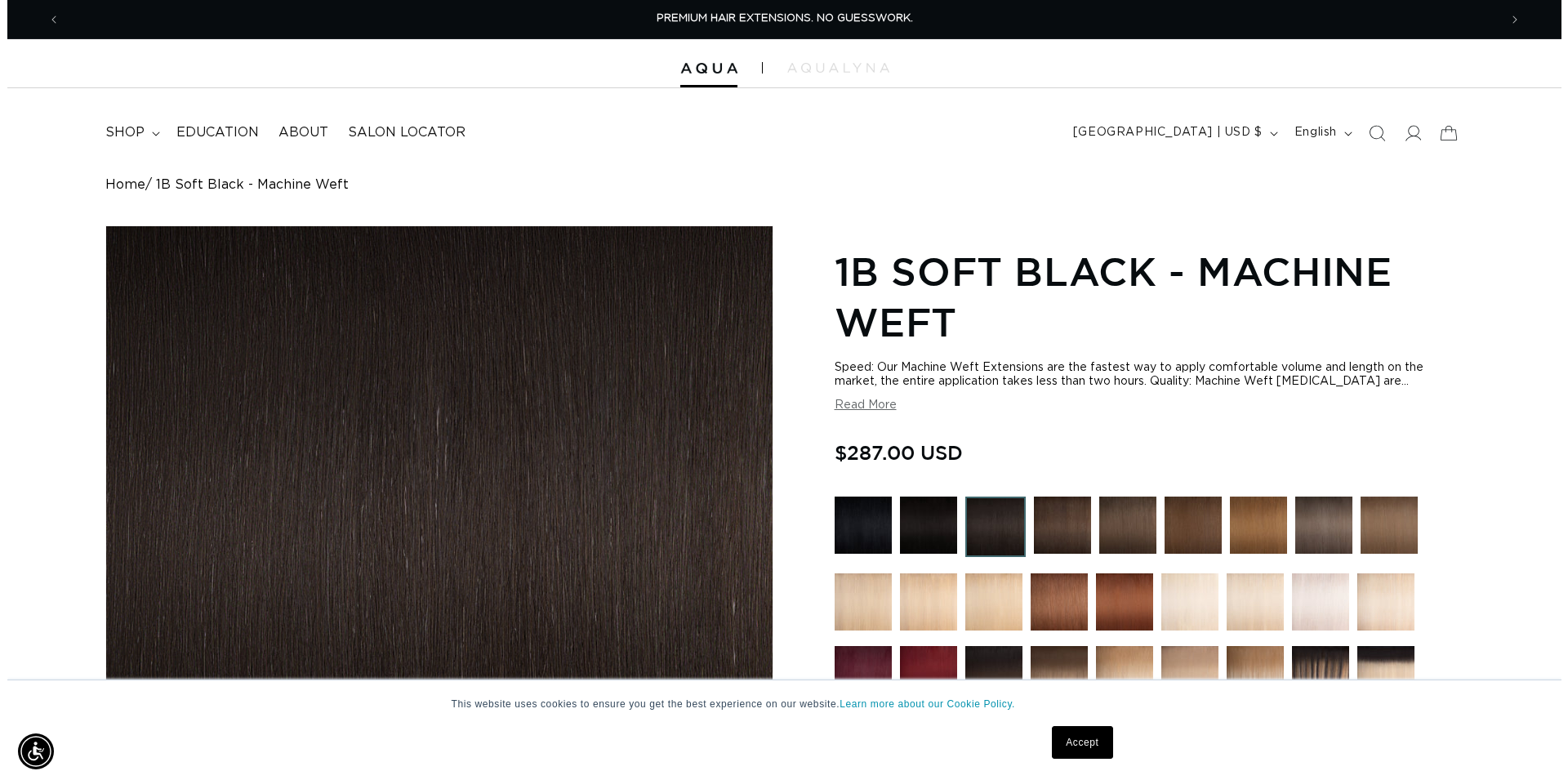
scroll to position [0, 2876]
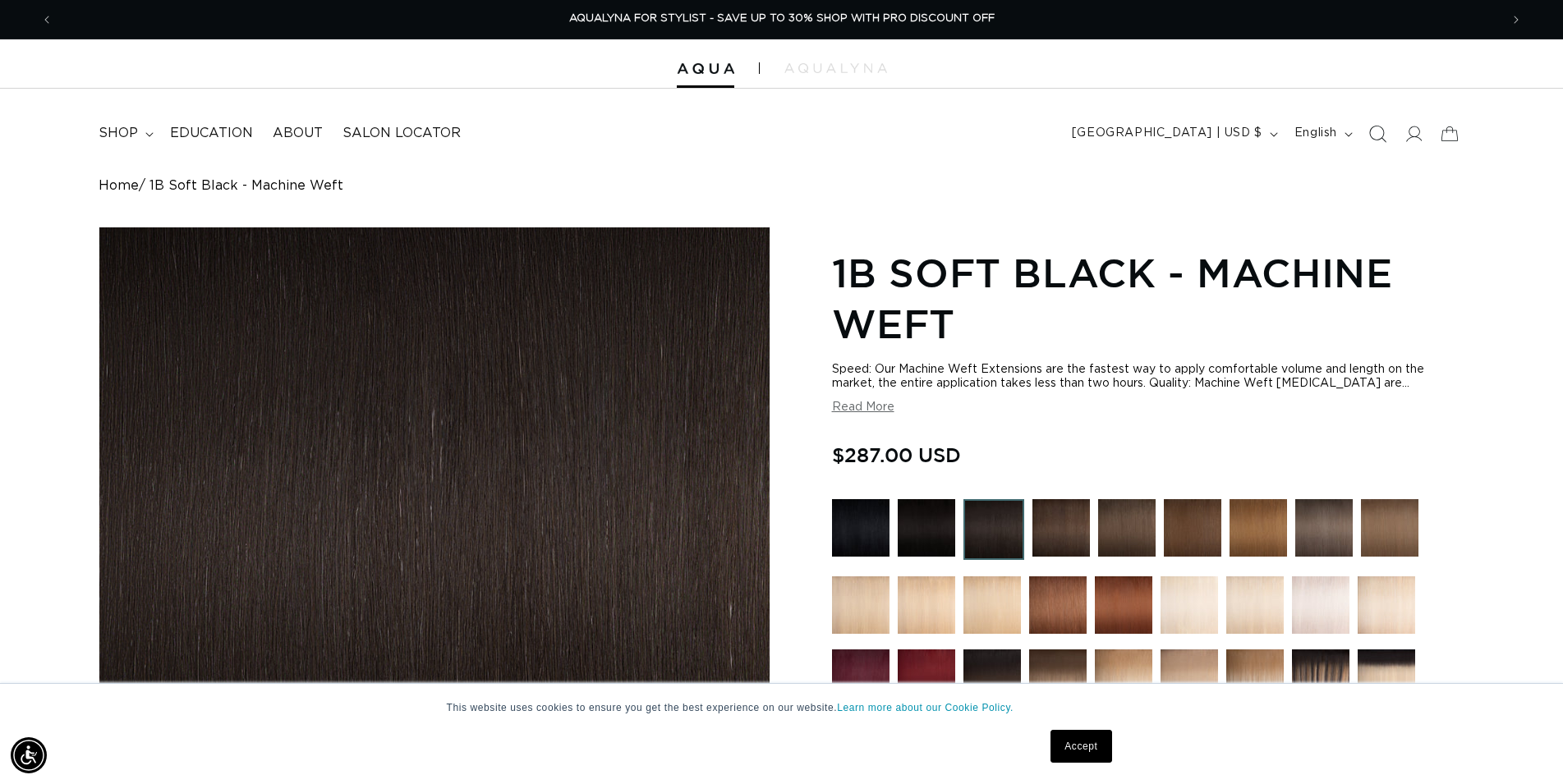
click at [1380, 132] on icon "Search" at bounding box center [1377, 134] width 17 height 17
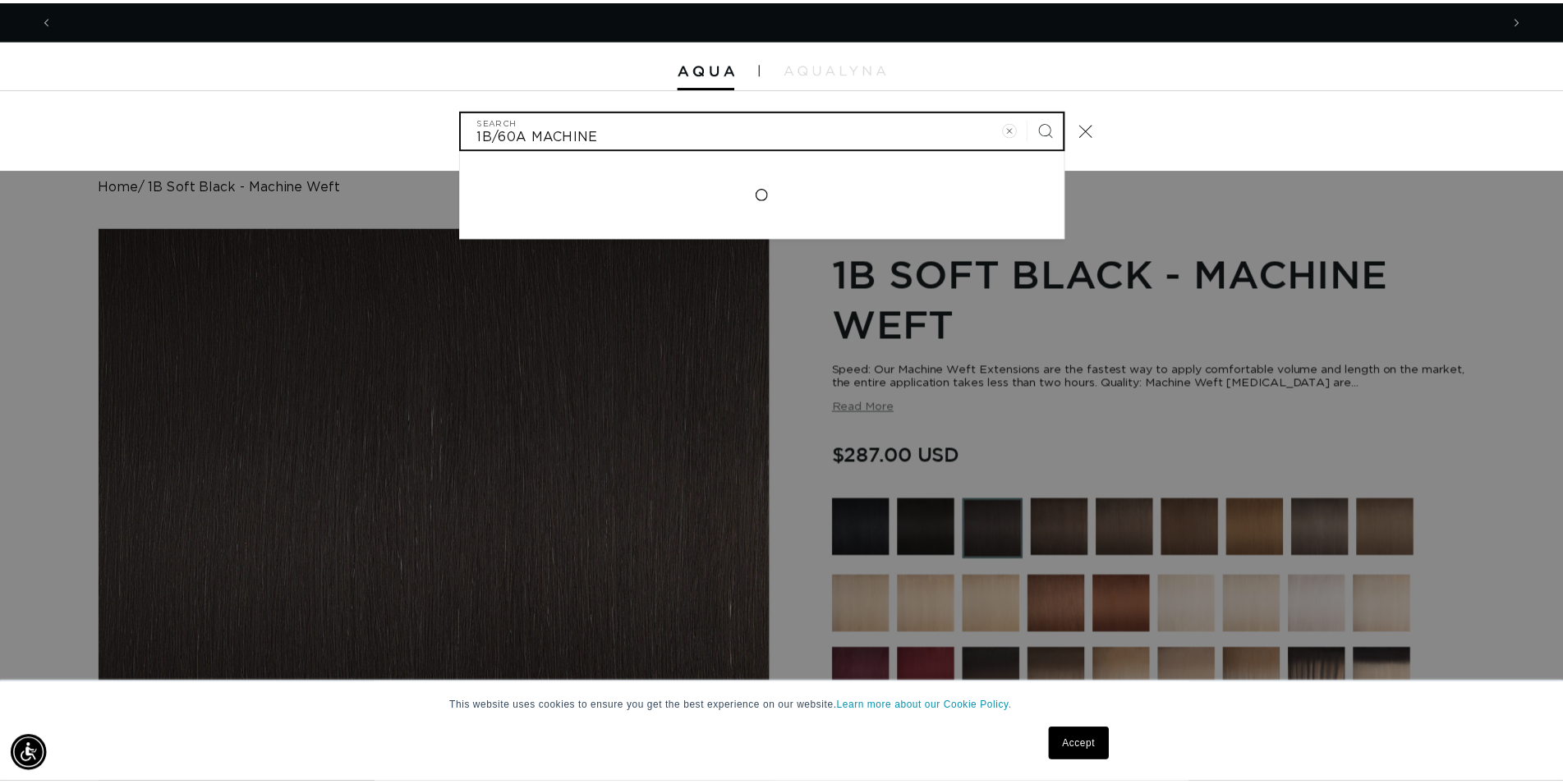
scroll to position [0, 1461]
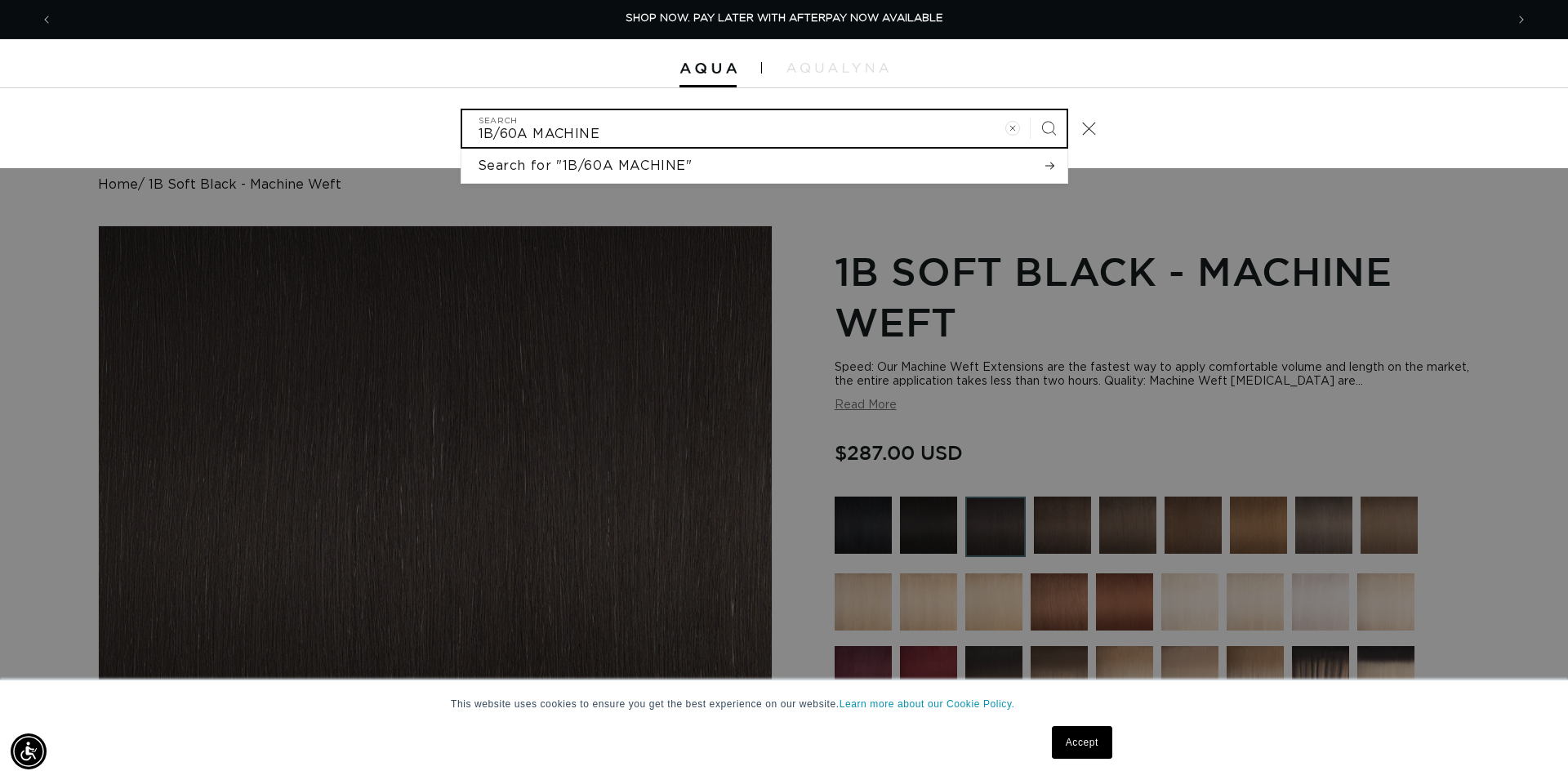
type input "1B/60A MACHINE"
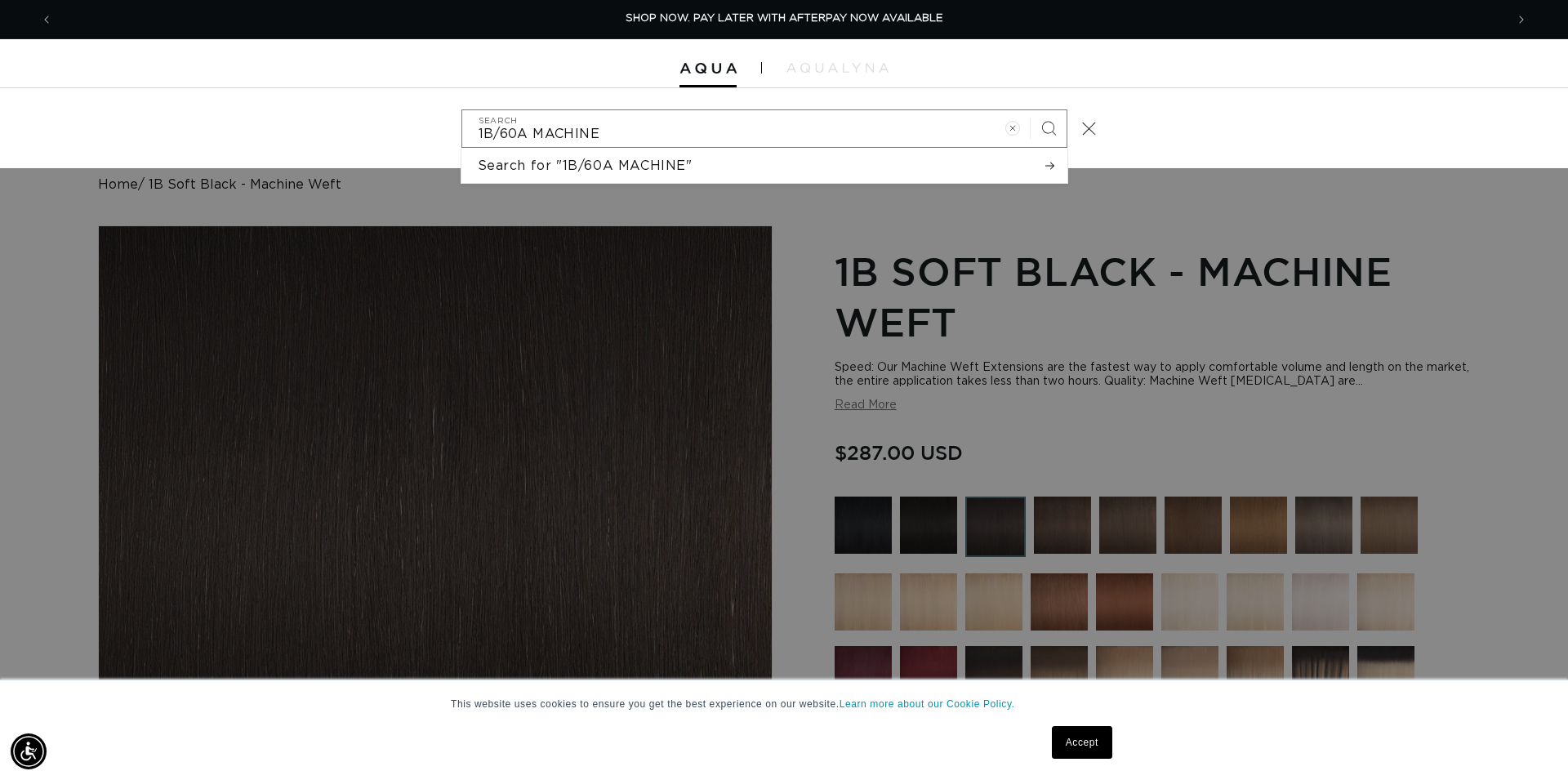
click at [0, 128] on div "Search" at bounding box center [0, 128] width 0 height 0
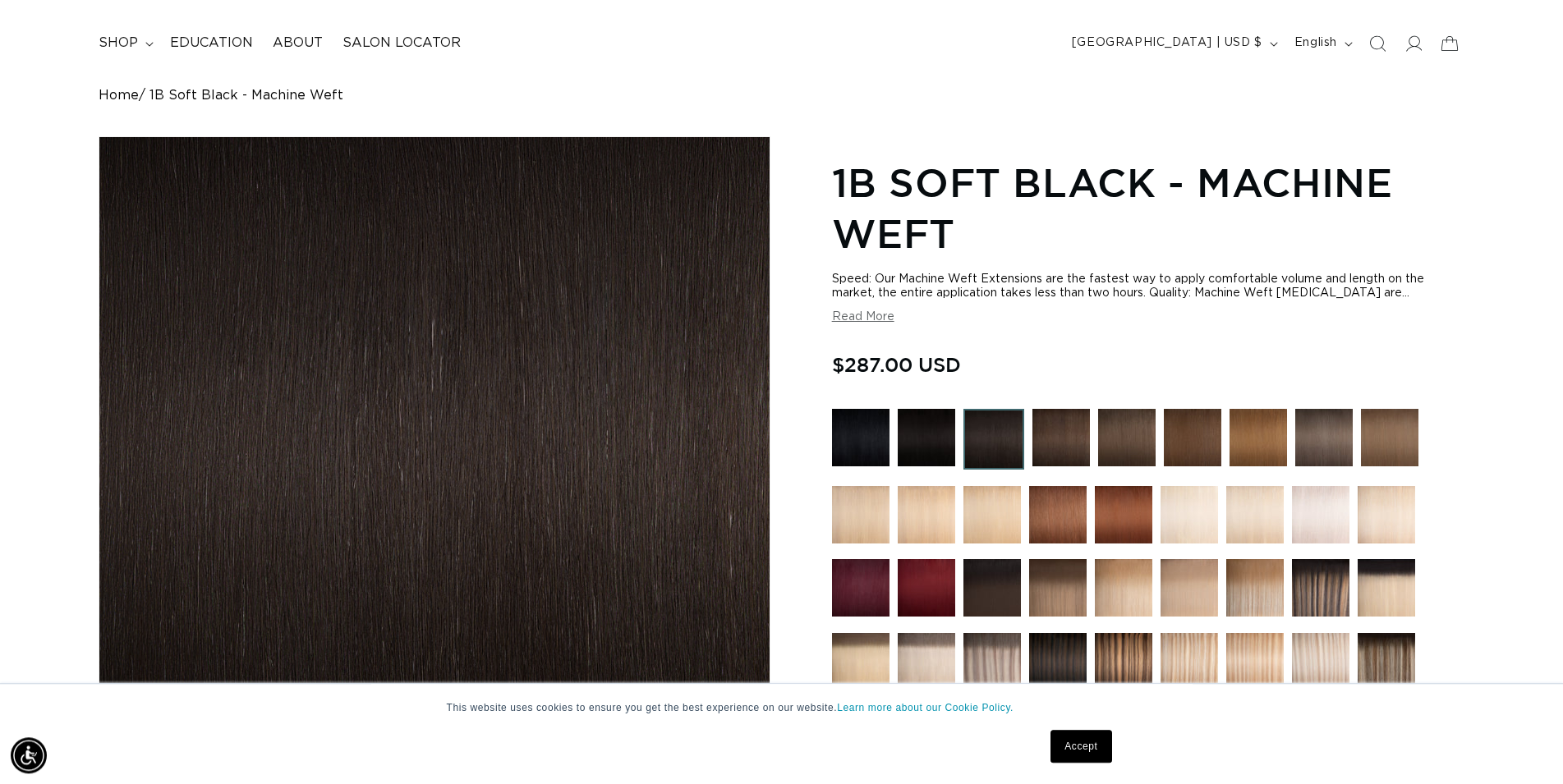
scroll to position [335, 0]
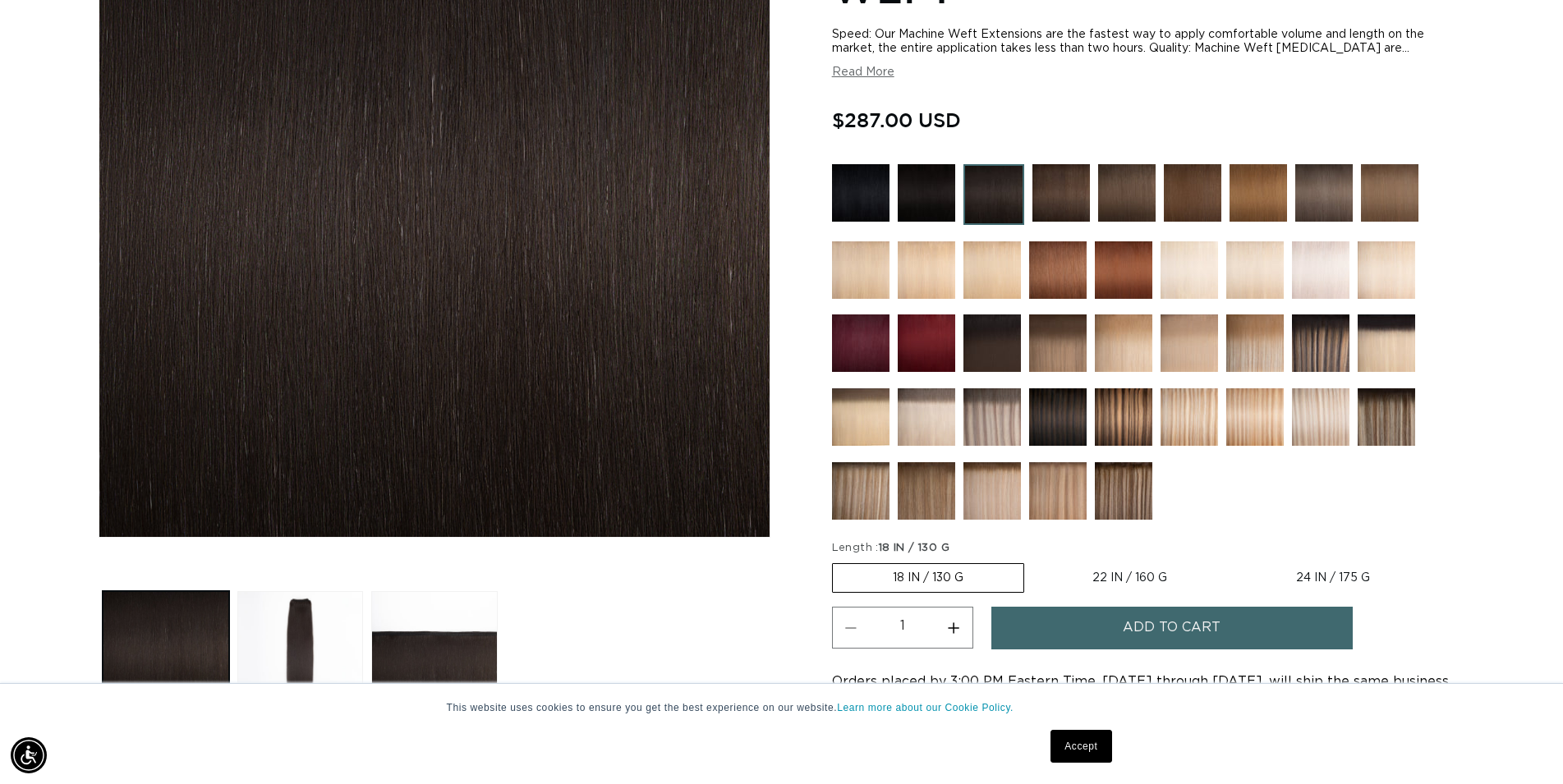
click at [1398, 339] on img at bounding box center [1386, 343] width 57 height 57
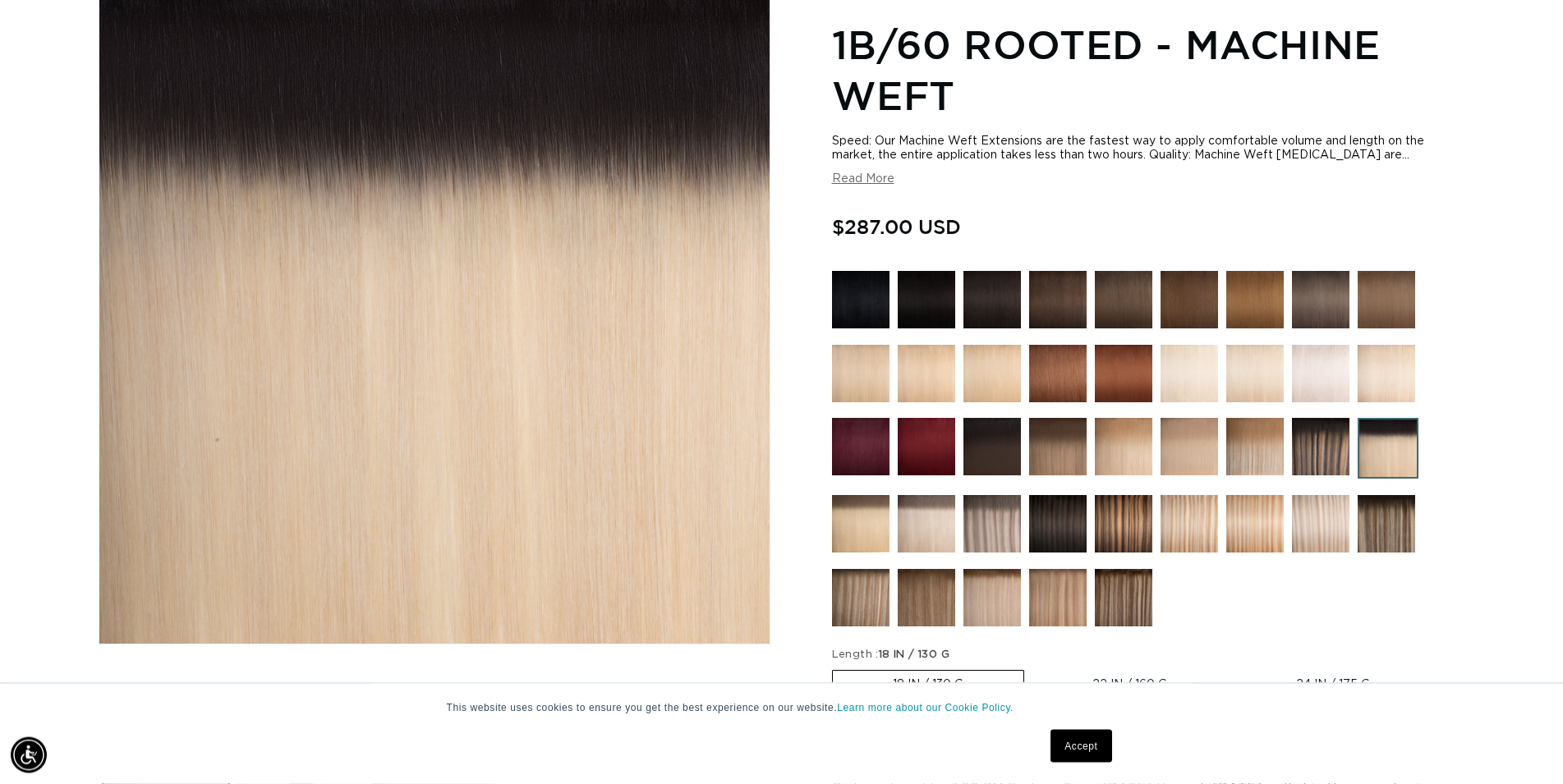
scroll to position [419, 0]
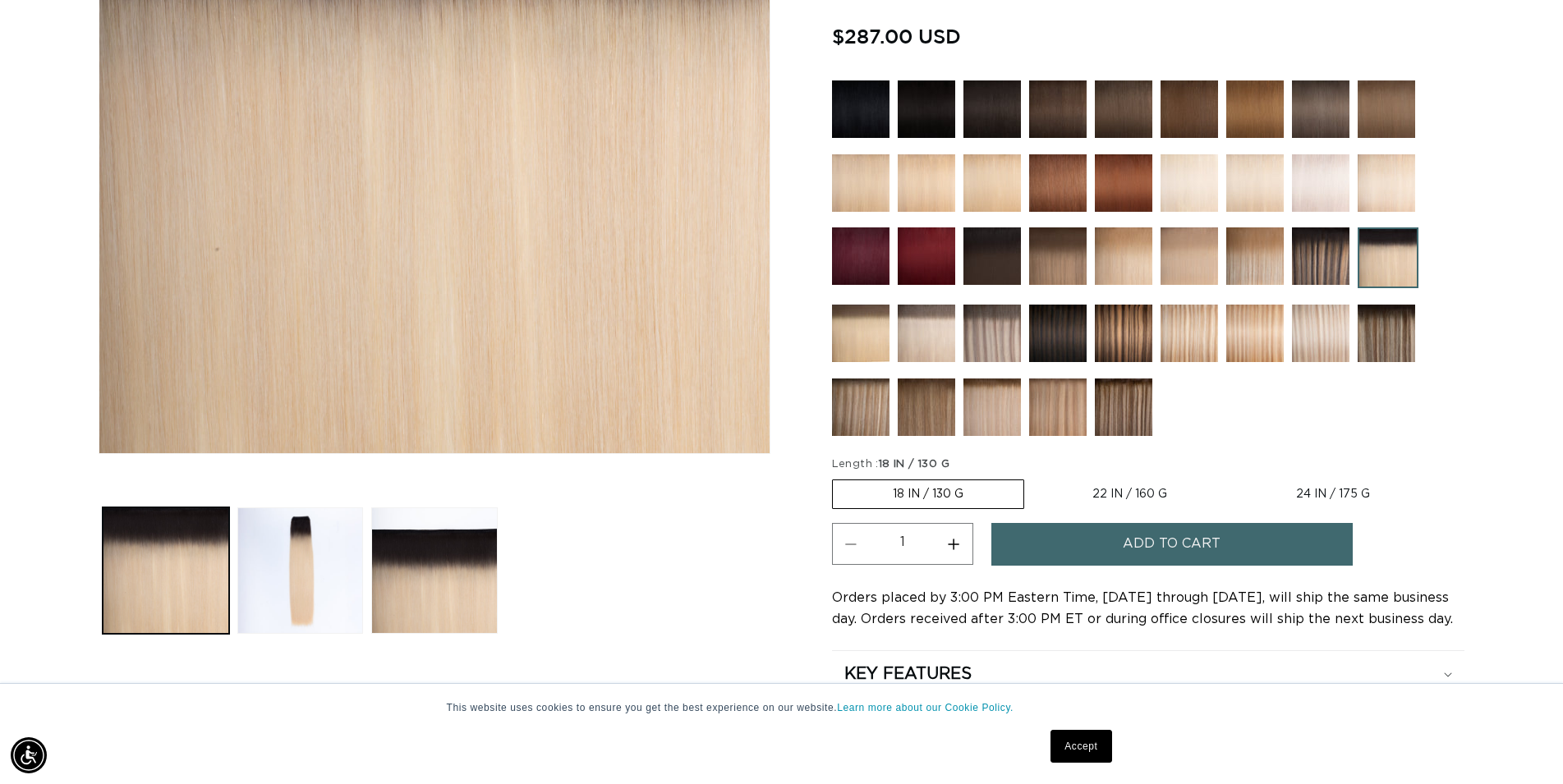
click at [1136, 538] on span "Add to cart" at bounding box center [1172, 544] width 97 height 42
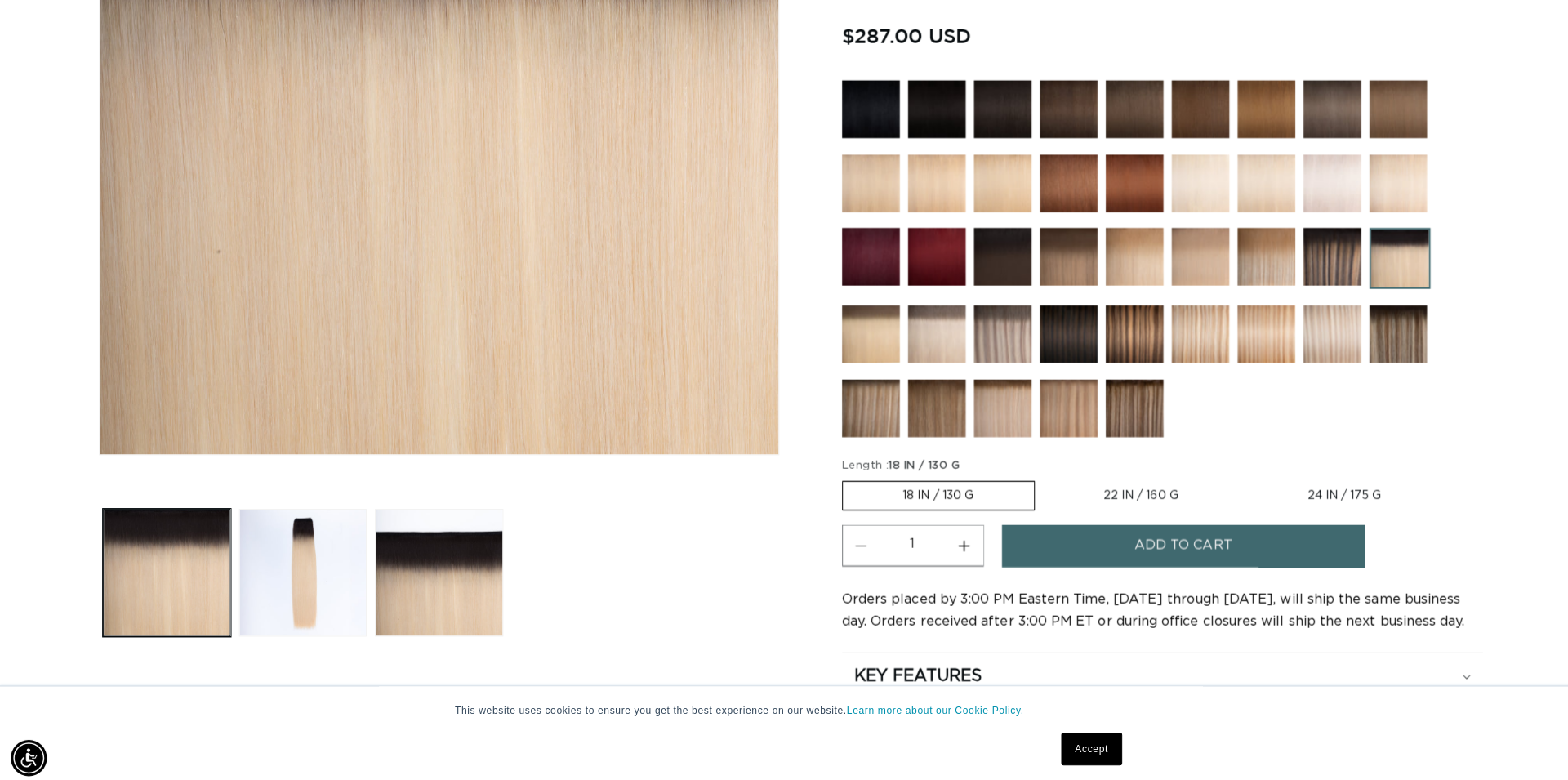
scroll to position [0, 1452]
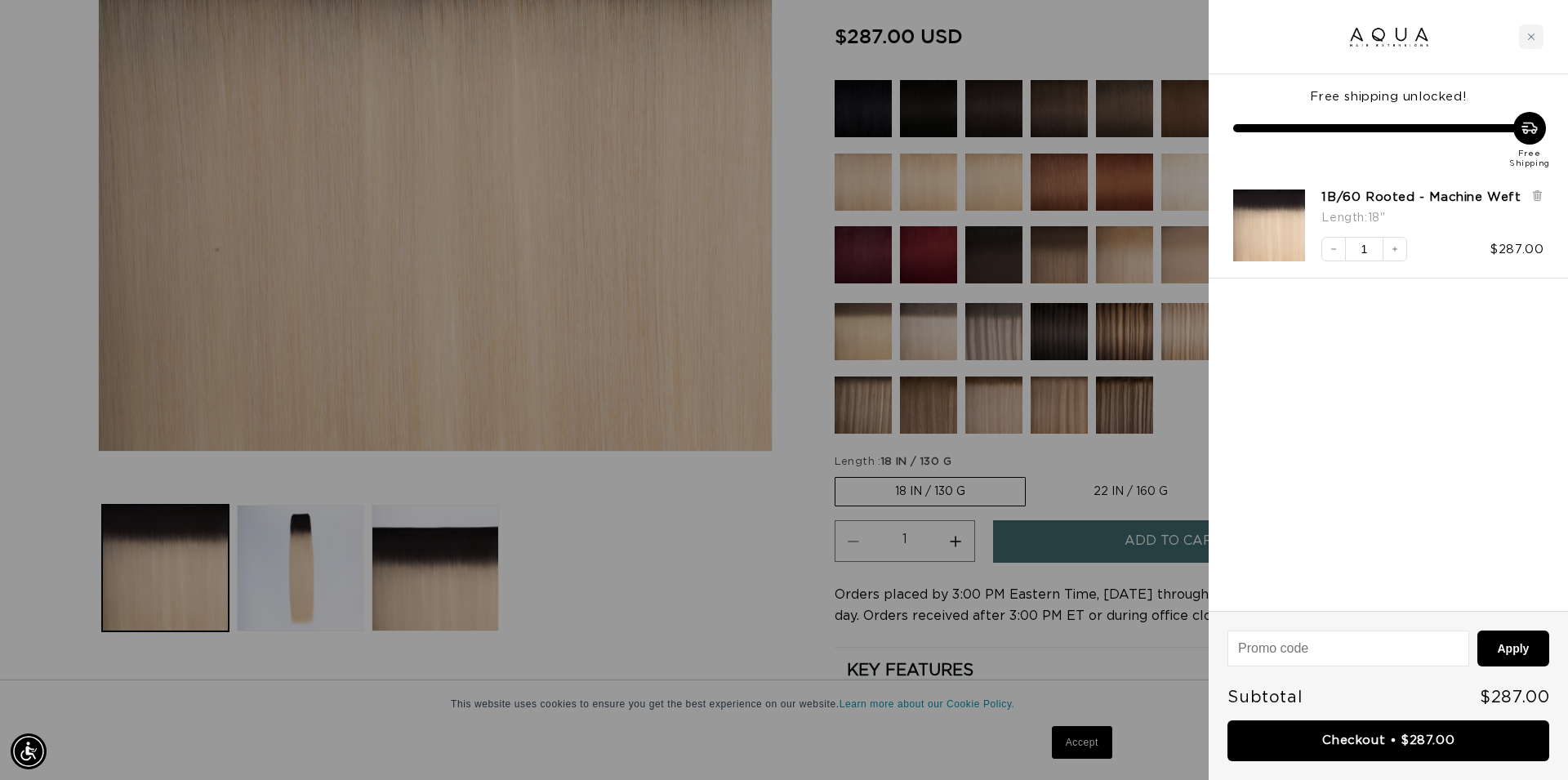
click at [1376, 736] on link "Checkout • $287.00" at bounding box center [1388, 741] width 322 height 42
